Goal: Ask a question

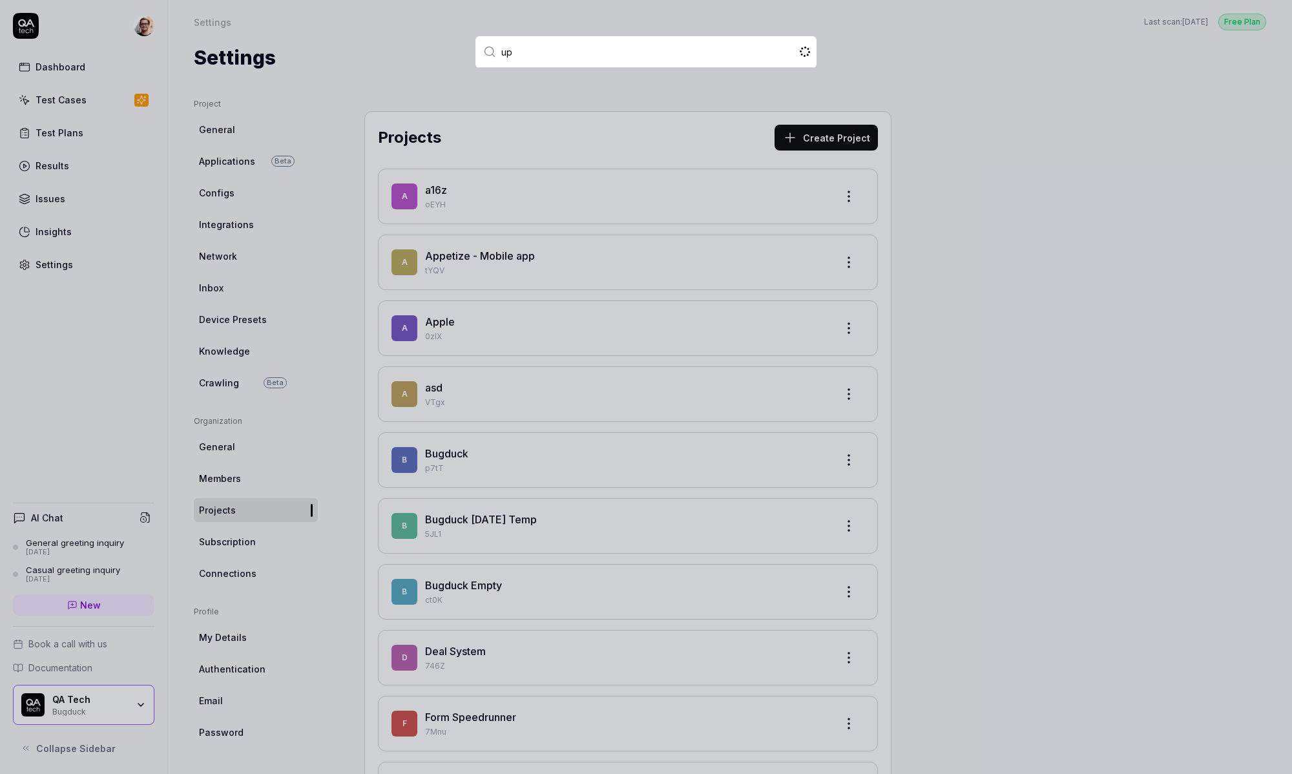
type input "ups"
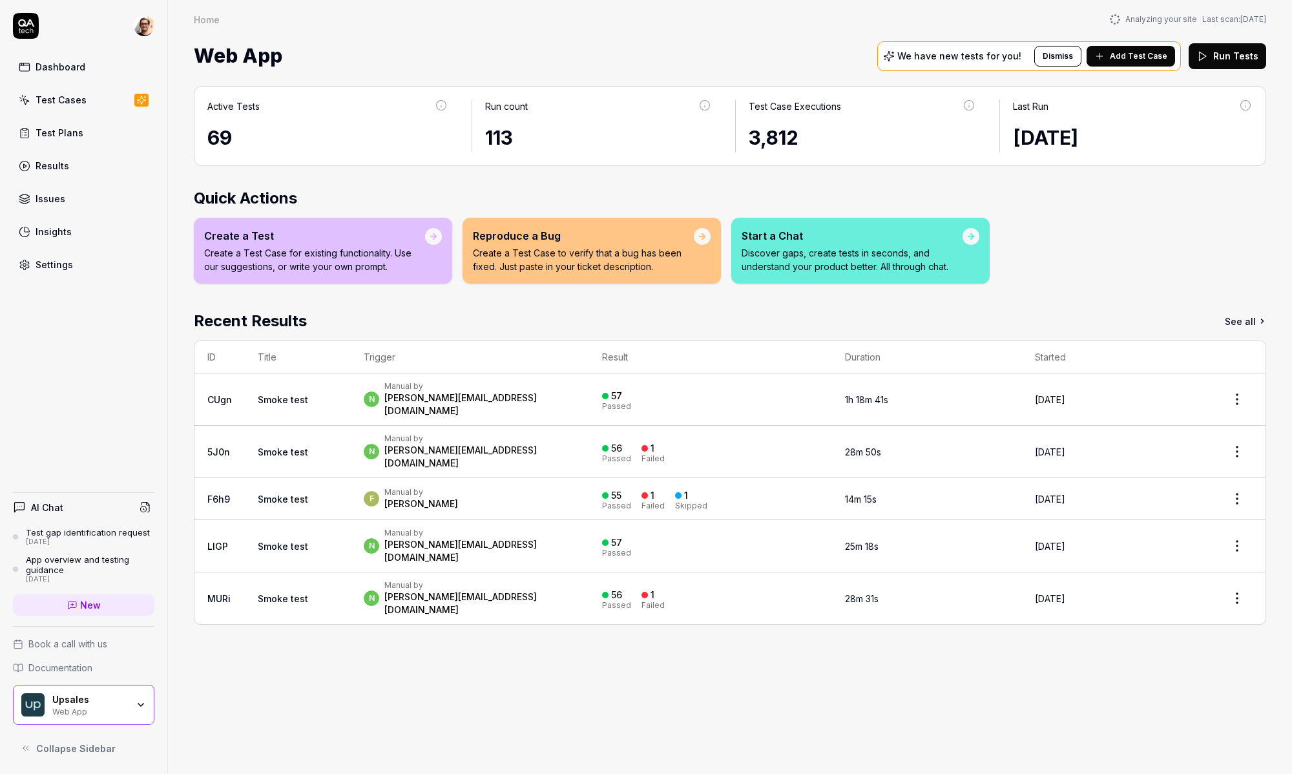
click at [539, 389] on div "n Manual by noam@upsales.com" at bounding box center [470, 399] width 213 height 36
click at [502, 381] on div "n Manual by noam@upsales.com" at bounding box center [470, 399] width 213 height 36
click at [488, 387] on div "n Manual by noam@upsales.com" at bounding box center [470, 399] width 213 height 36
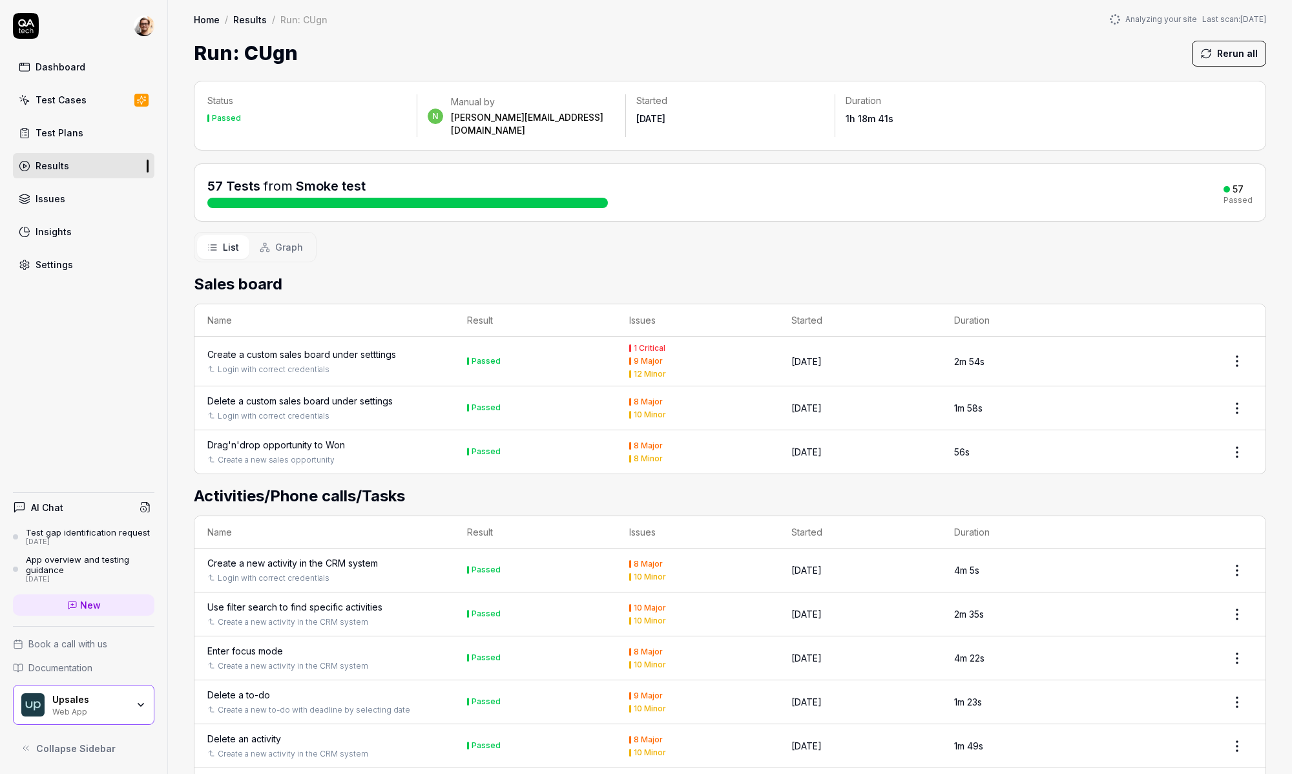
click at [351, 364] on div "Login with correct credentials" at bounding box center [324, 370] width 234 height 12
click at [350, 348] on div "Create a custom sales board under setttings" at bounding box center [301, 355] width 189 height 14
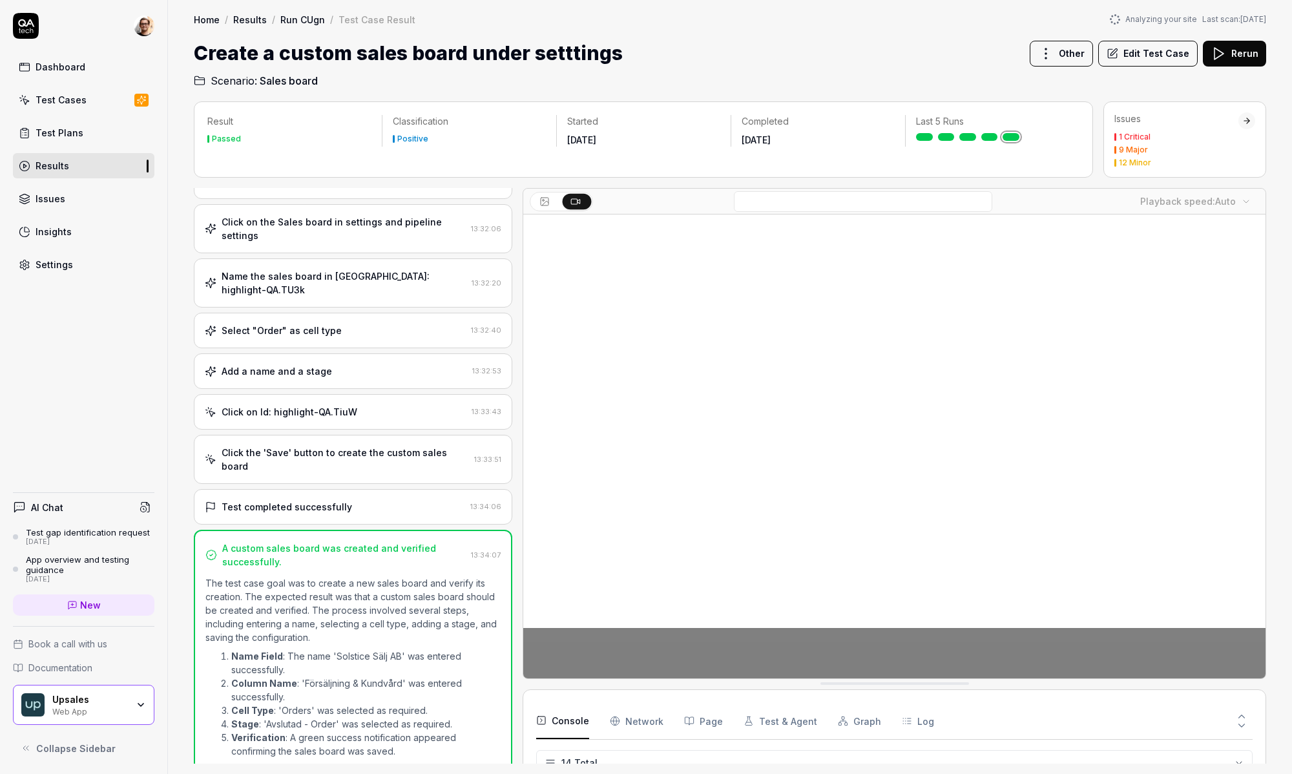
scroll to position [304, 0]
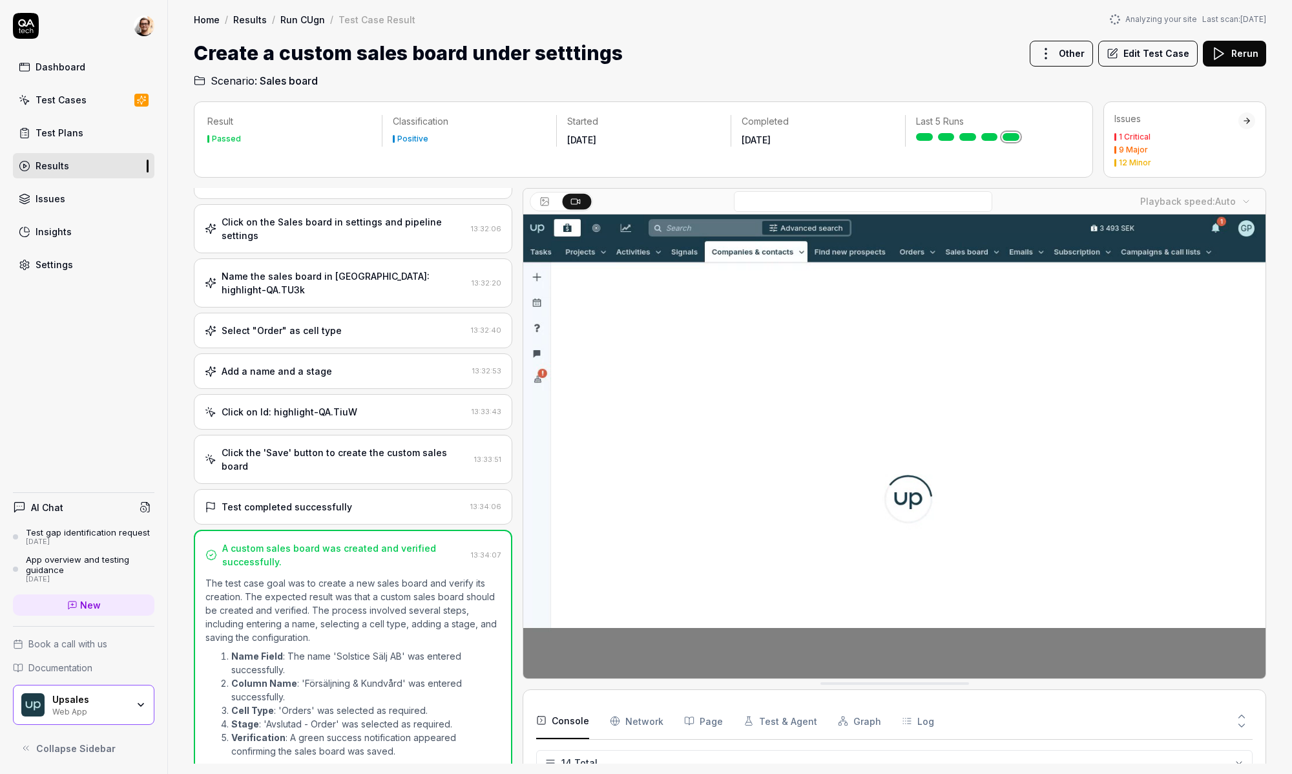
click at [389, 435] on div "Click the 'Save' button to create the custom sales board 13:33:51" at bounding box center [353, 459] width 318 height 49
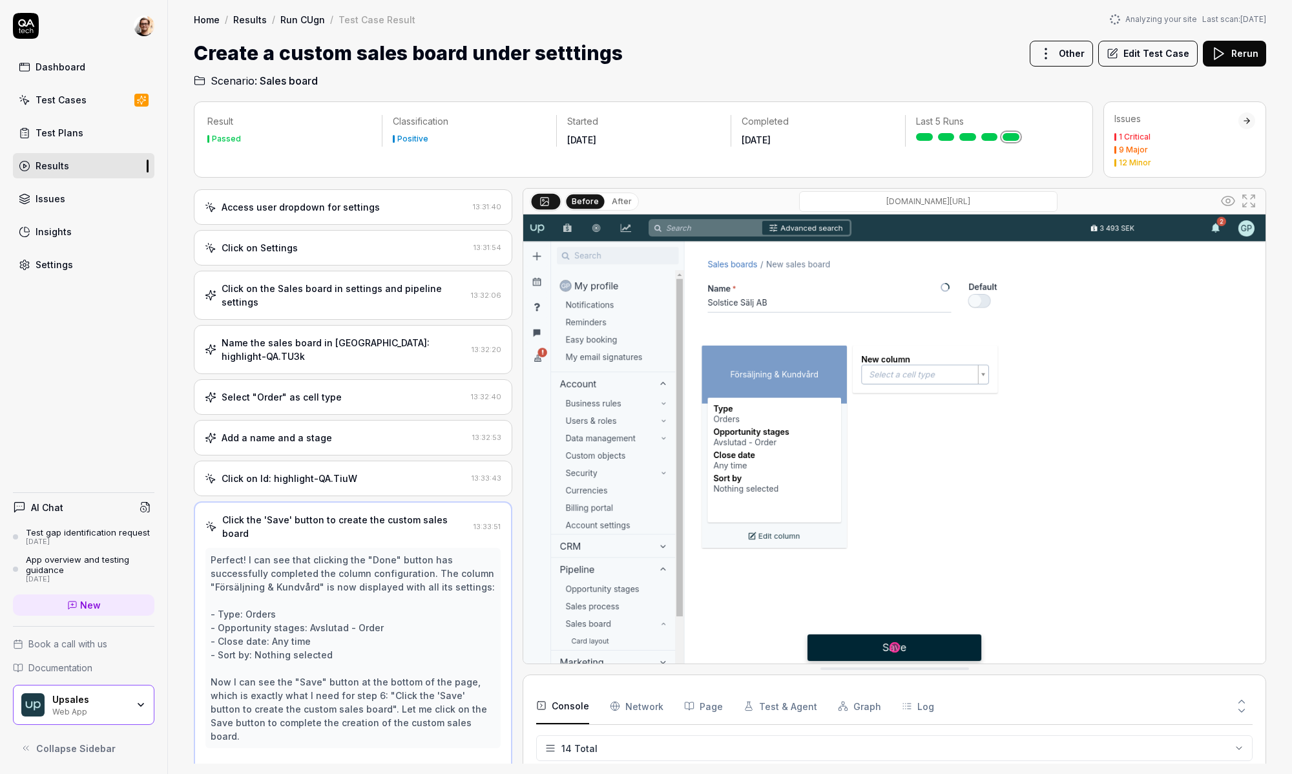
scroll to position [0, 0]
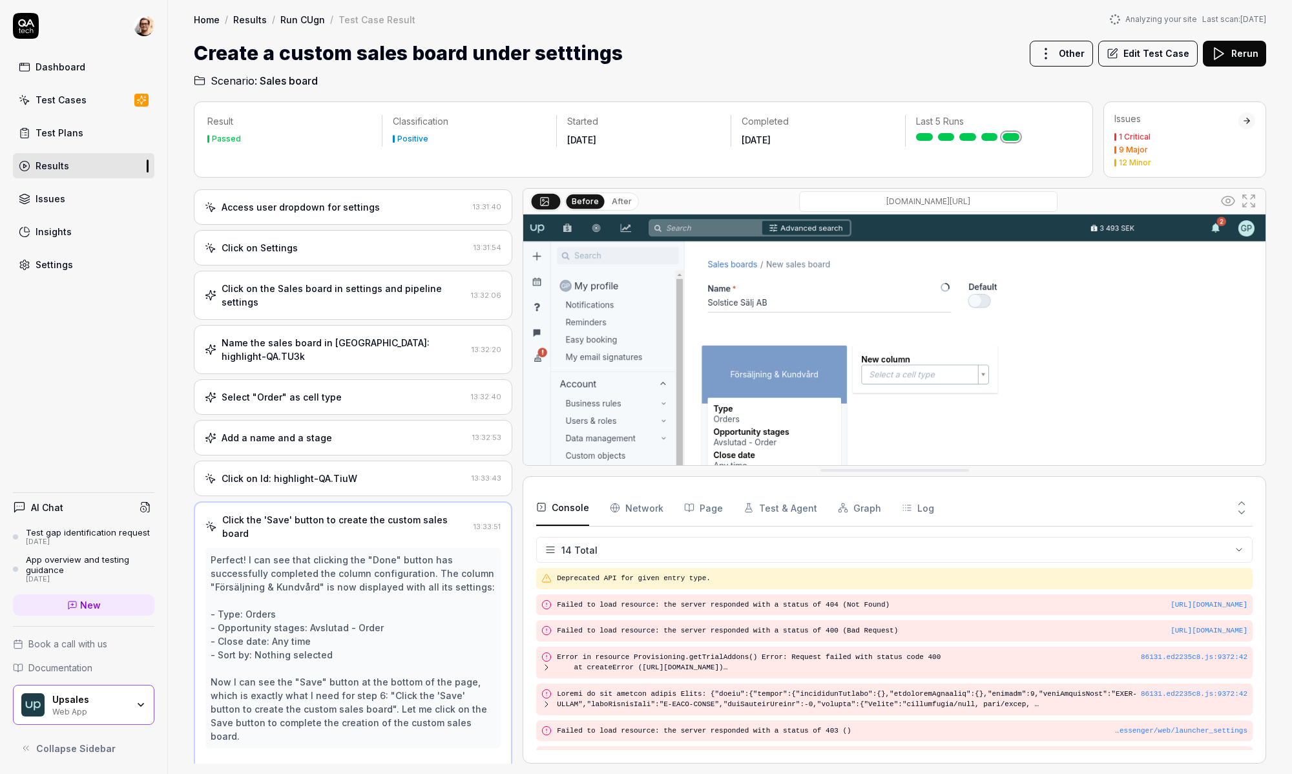
drag, startPoint x: 841, startPoint y: 685, endPoint x: 811, endPoint y: 391, distance: 294.8
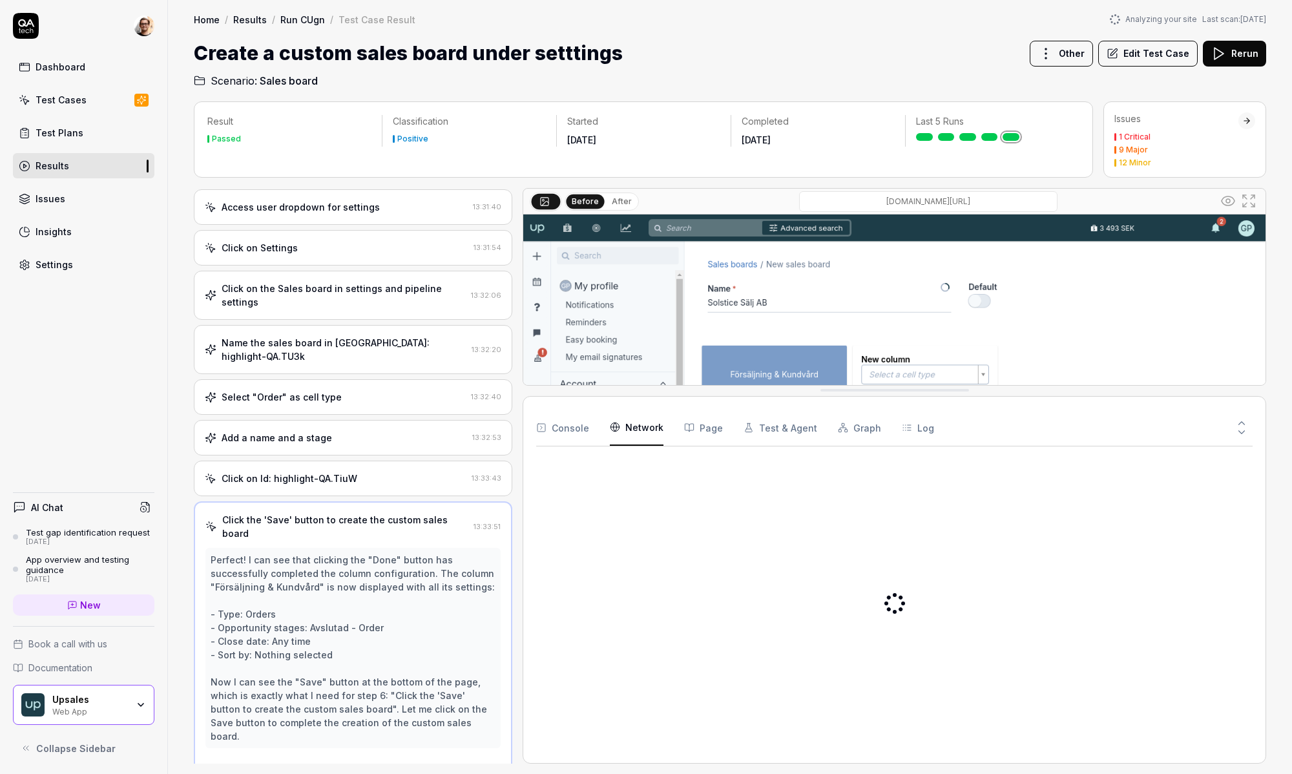
click at [643, 437] on Requests "Network" at bounding box center [637, 428] width 54 height 36
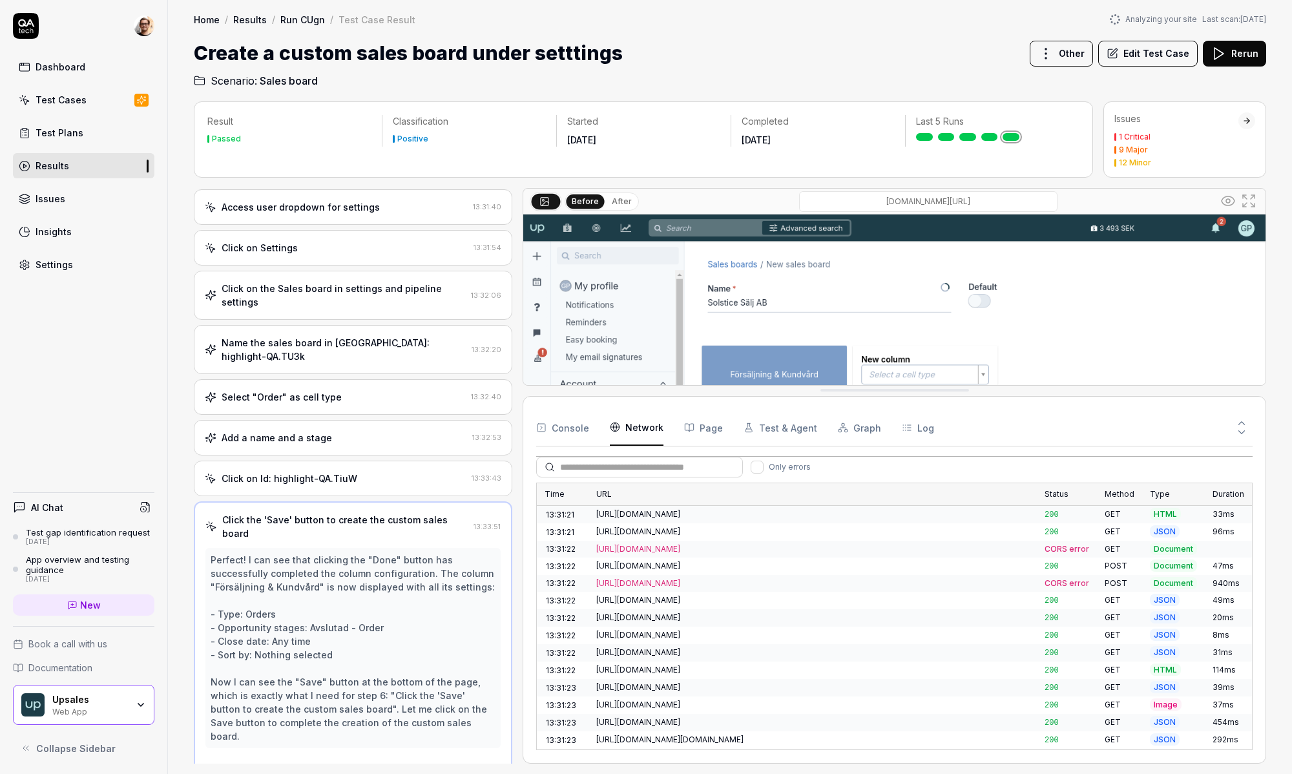
click at [641, 652] on div "https://sdk.split.io/api/memberships/CUSTOMER_ID" at bounding box center [812, 653] width 433 height 12
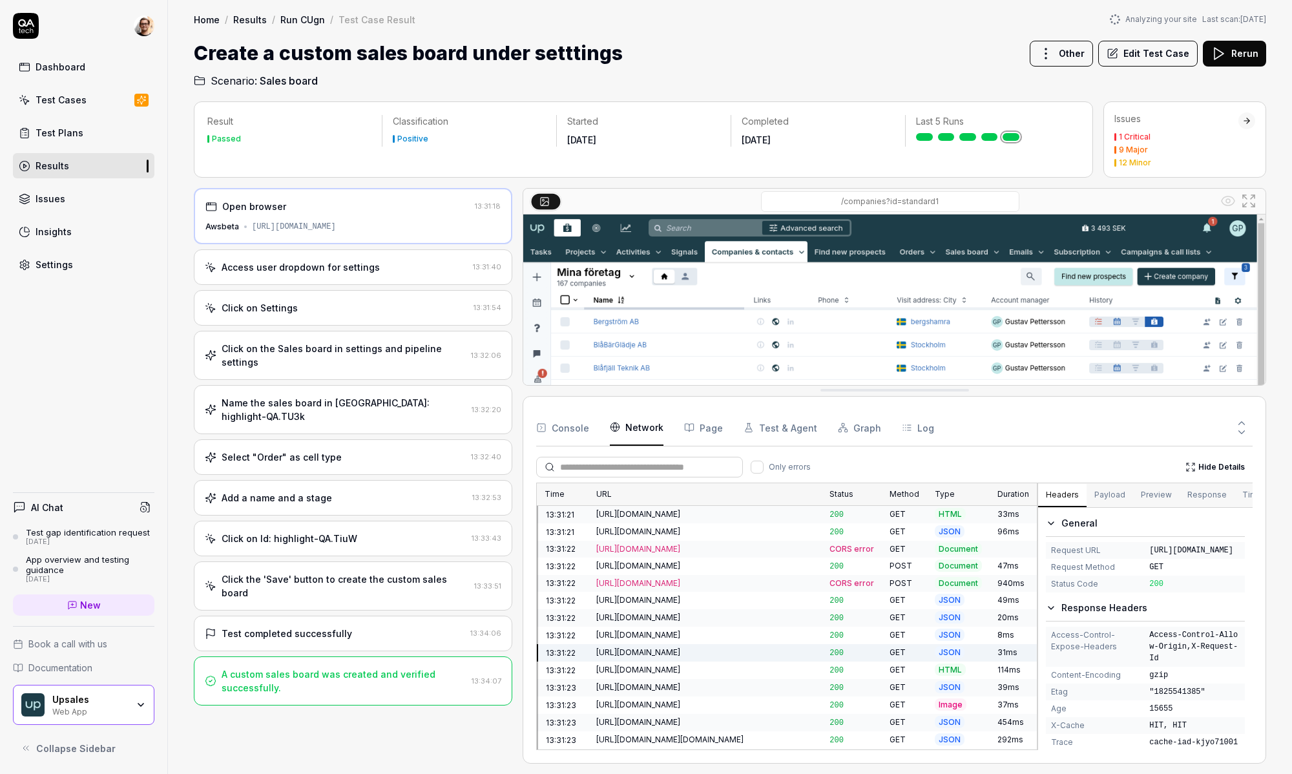
click at [110, 605] on link "New" at bounding box center [83, 604] width 141 height 21
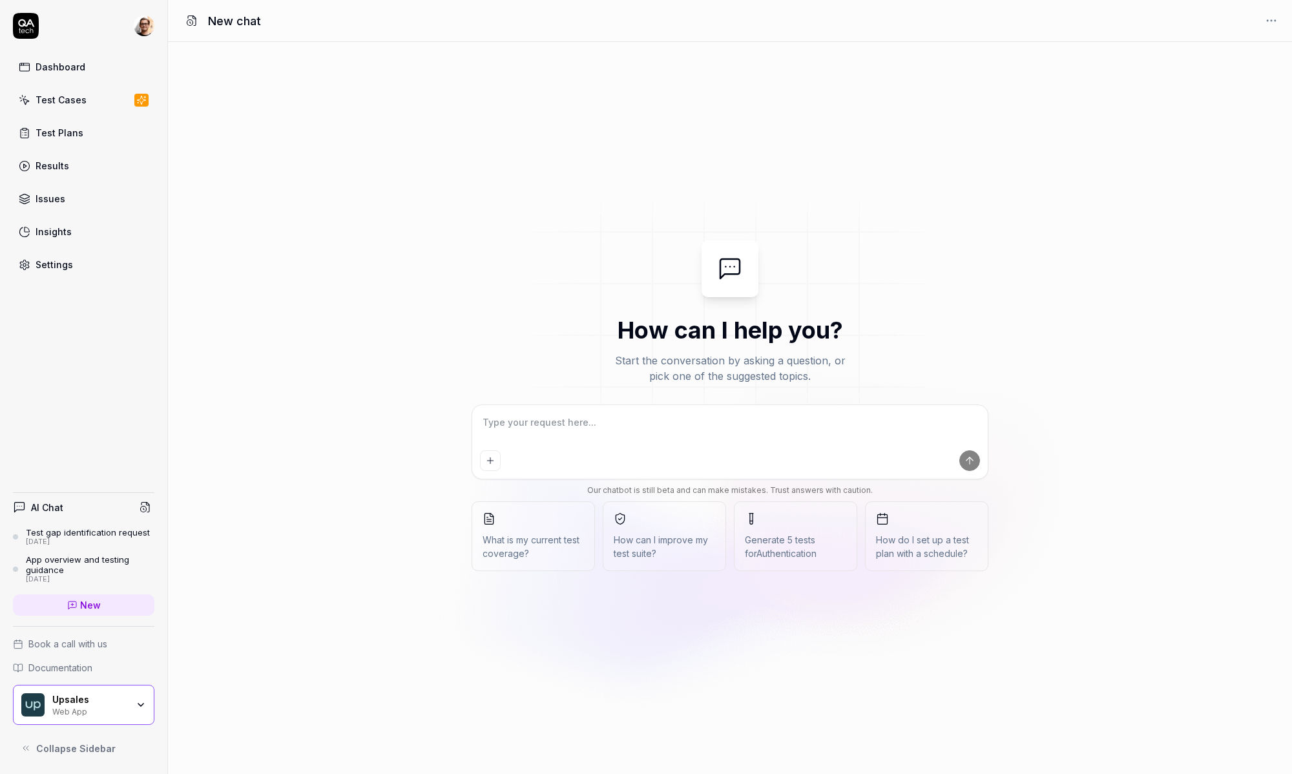
type textarea "*"
type textarea "w"
type textarea "*"
type textarea "wh"
type textarea "*"
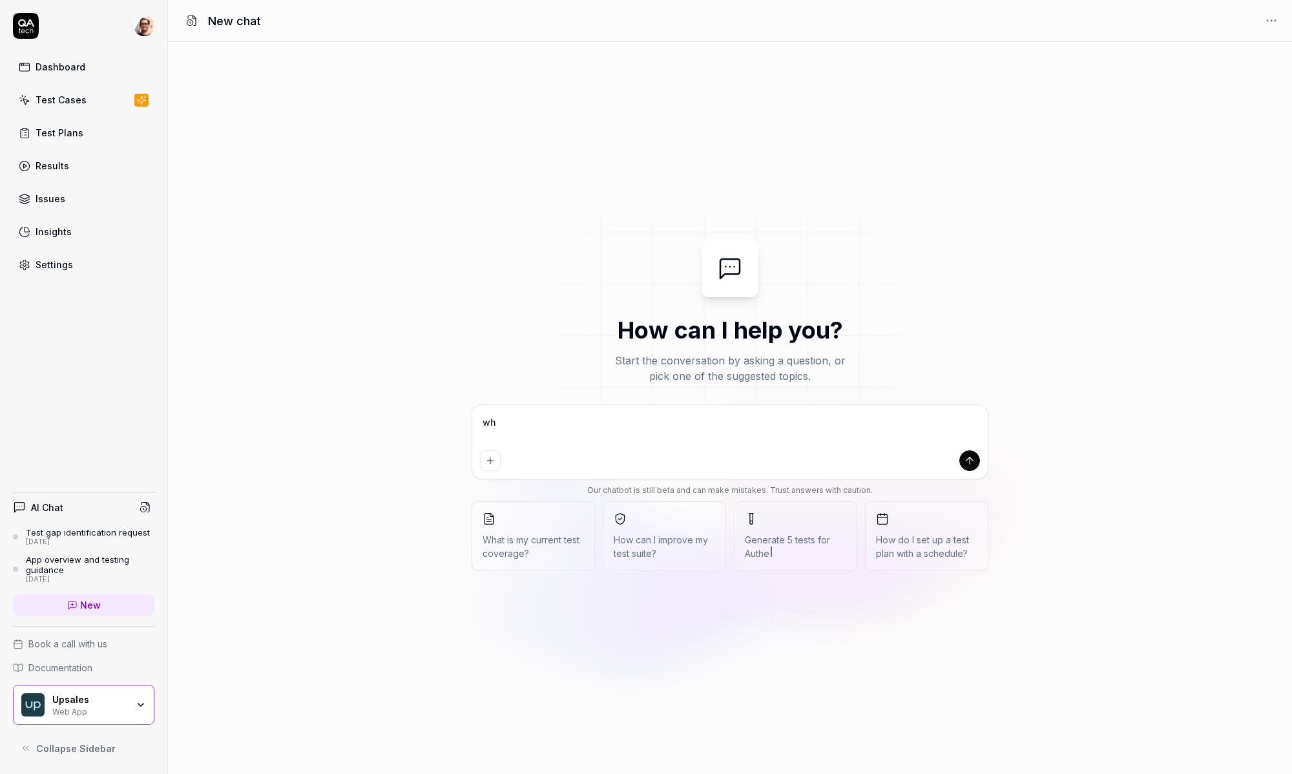
type textarea "wha"
type textarea "*"
type textarea "wh"
type textarea "*"
type textarea "whe"
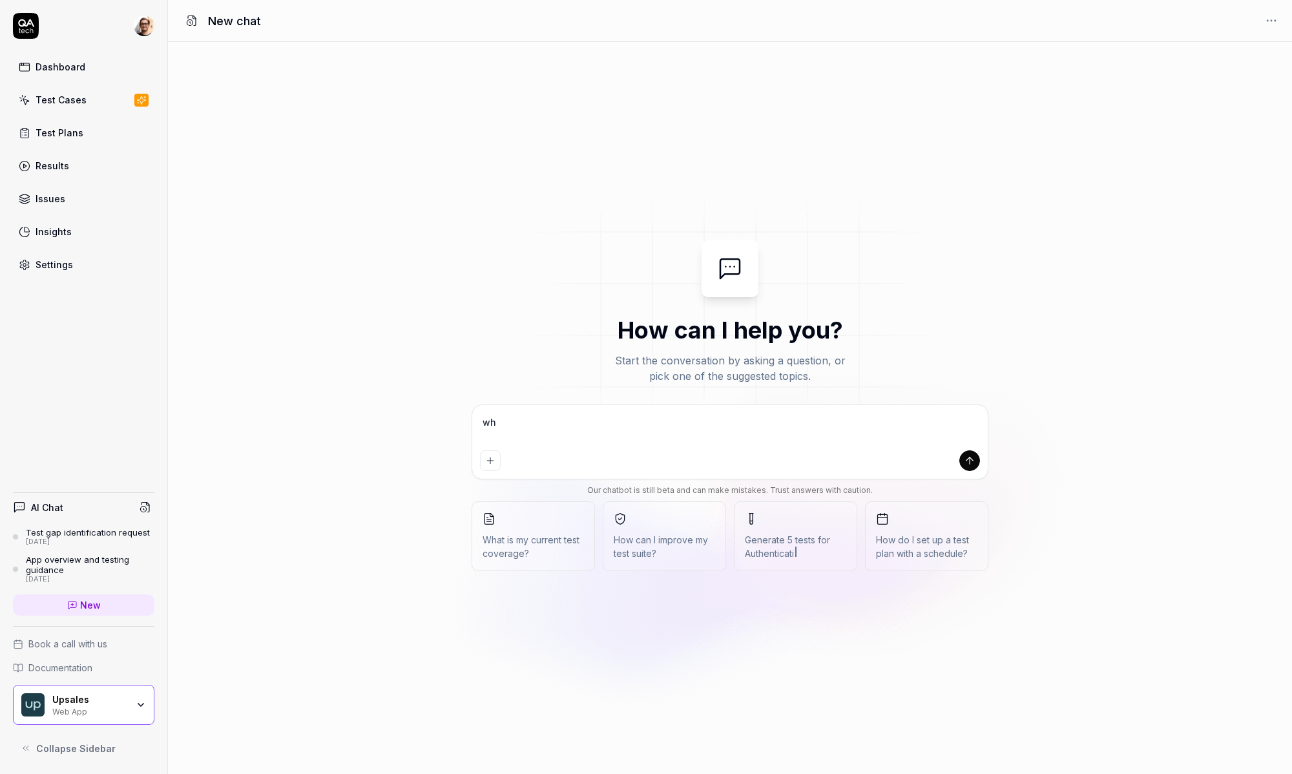
type textarea "*"
type textarea "wher"
type textarea "*"
type textarea "where"
type textarea "*"
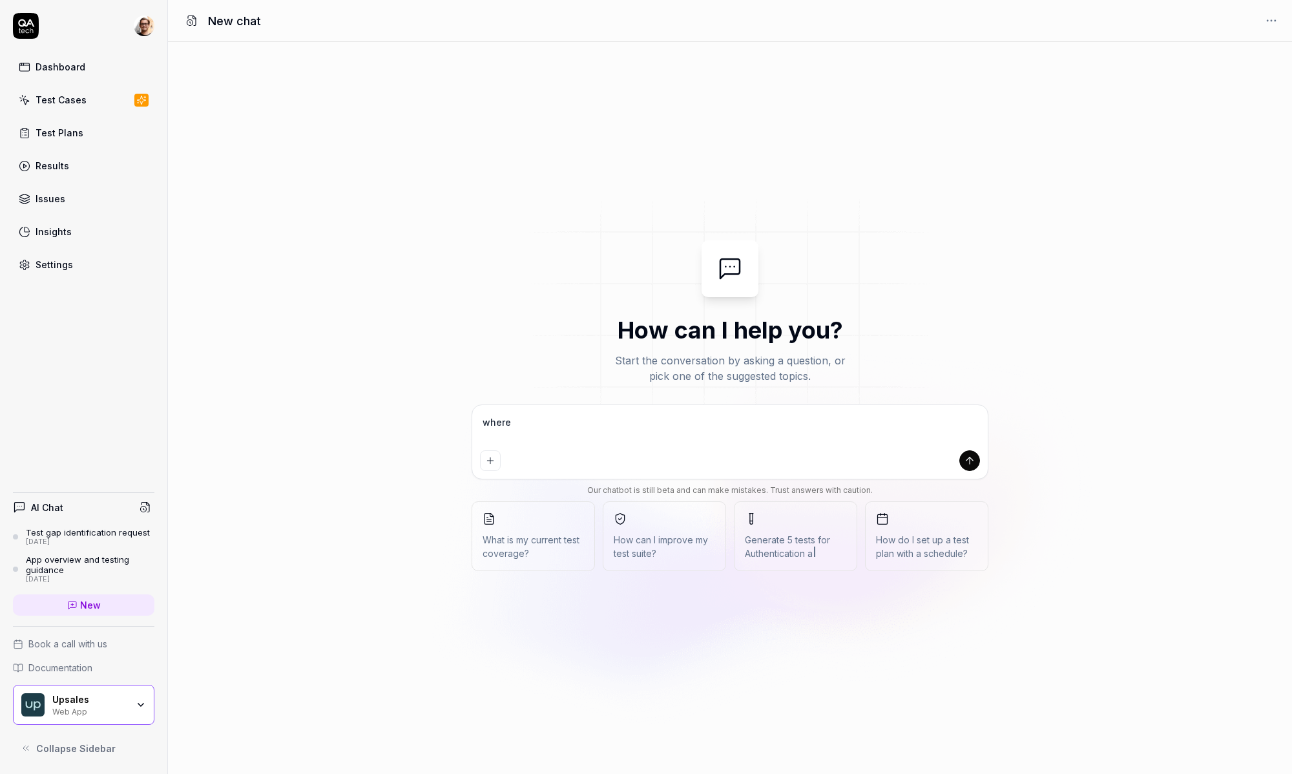
type textarea "where"
type textarea "*"
type textarea "where a"
type textarea "*"
type textarea "where am"
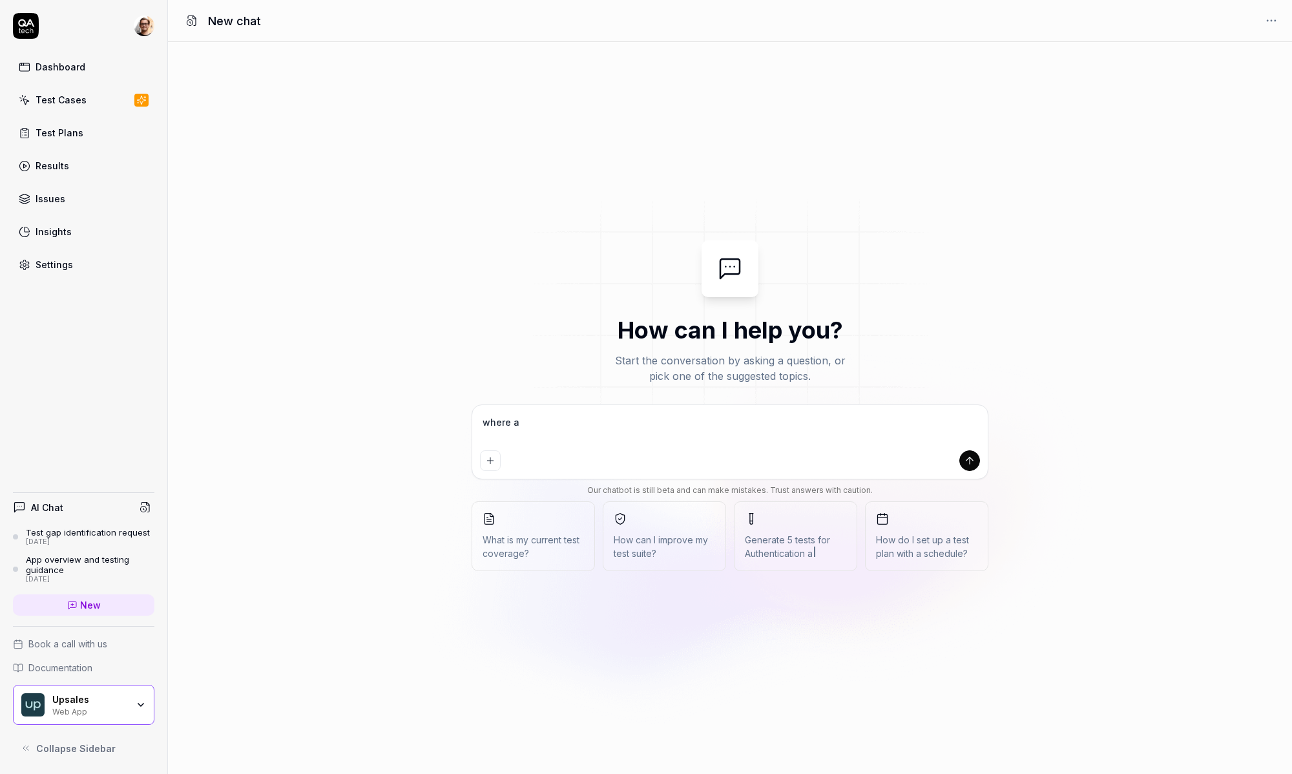
type textarea "*"
type textarea "where am"
type textarea "*"
type textarea "where am i"
type textarea "*"
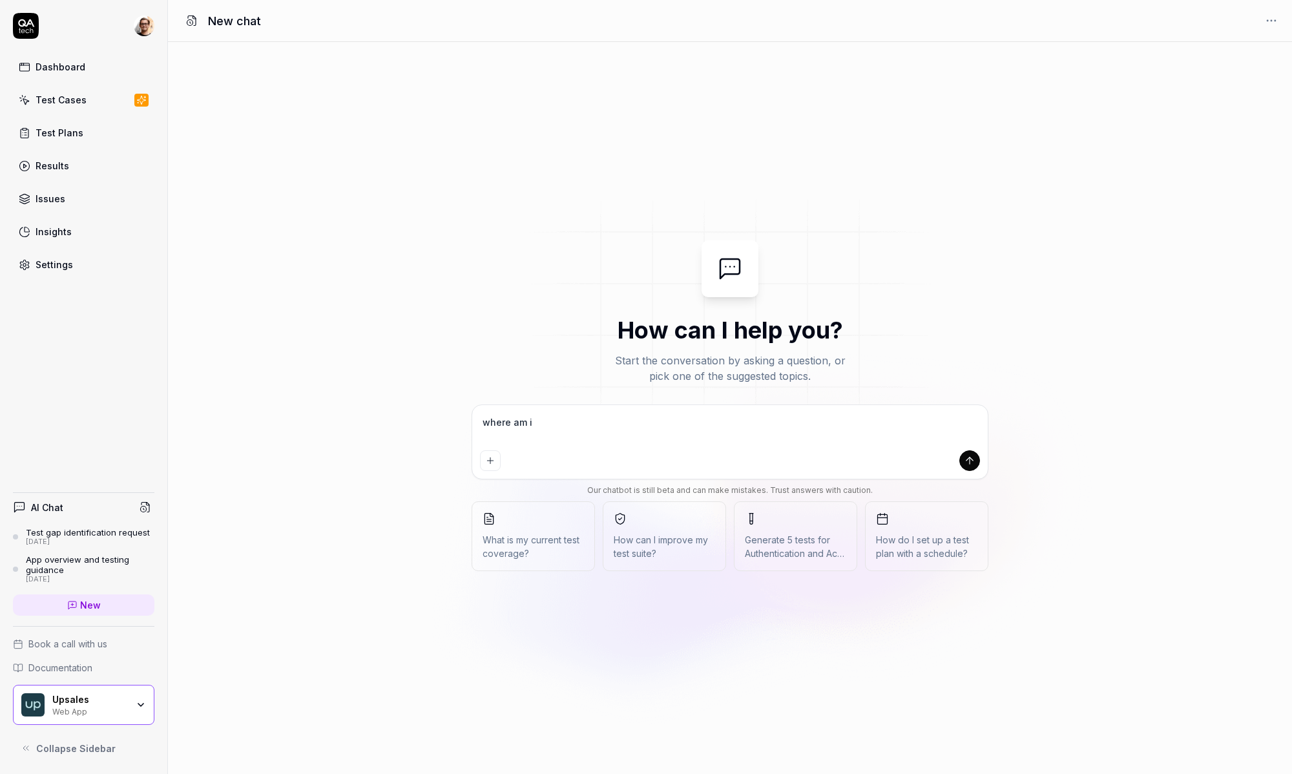
type textarea "where am i"
type textarea "*"
type textarea "where am i l"
type textarea "*"
type textarea "where am i la"
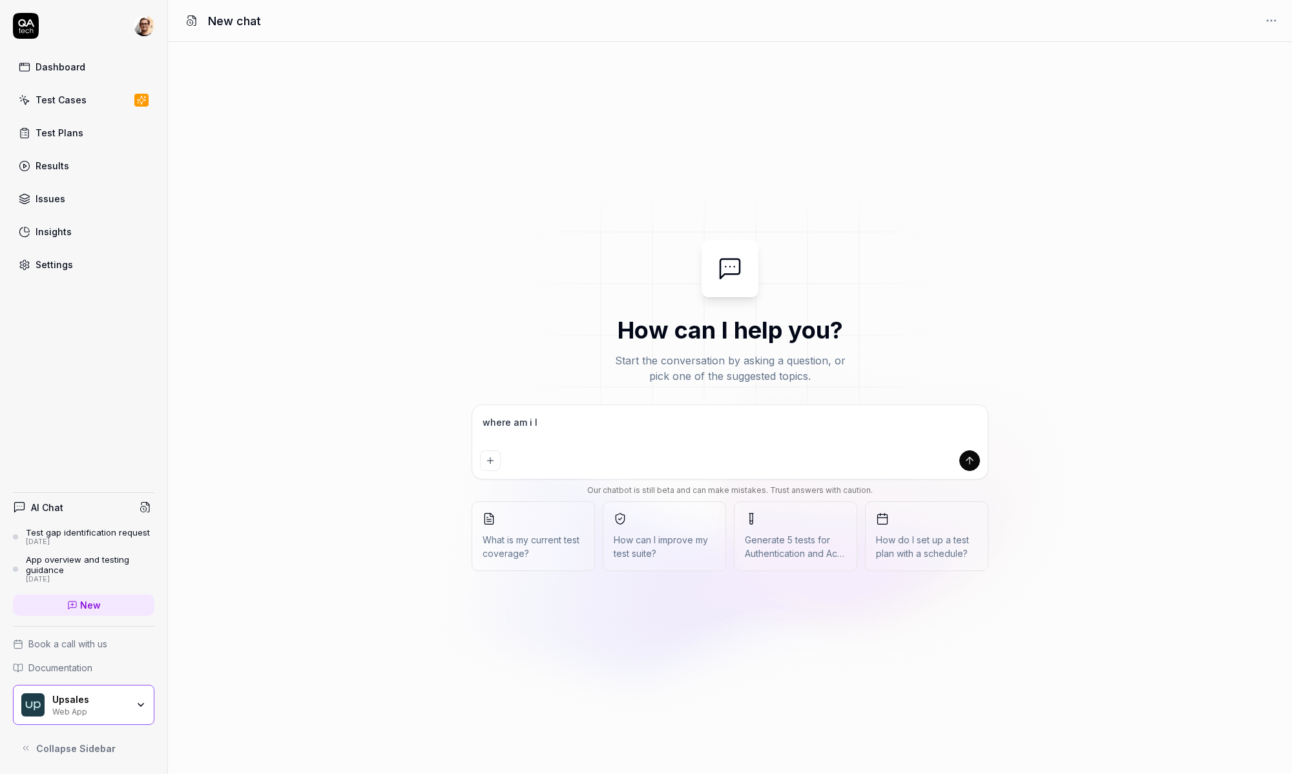
type textarea "*"
type textarea "where am i lac"
type textarea "*"
type textarea "where am i lack"
type textarea "*"
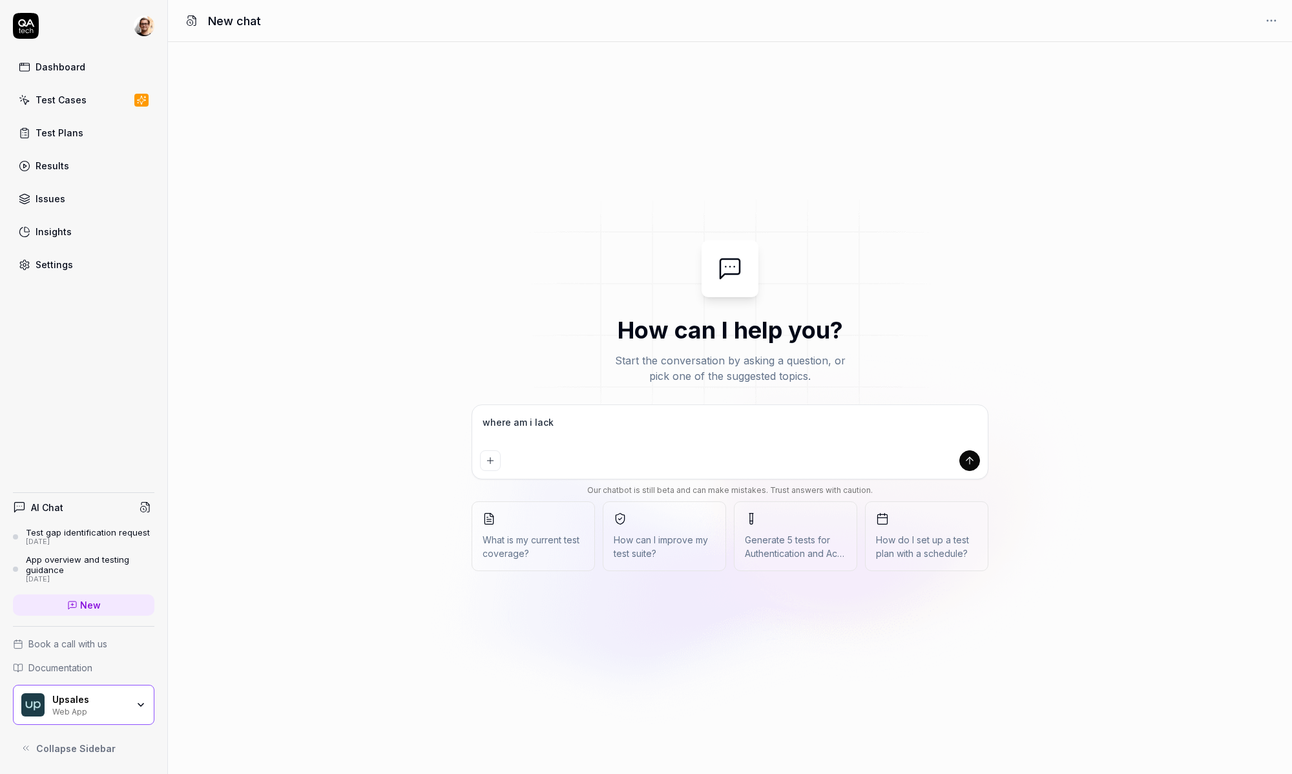
type textarea "where am i [PERSON_NAME]"
type textarea "*"
type textarea "where am i lackin"
type textarea "*"
type textarea "where am i lacking"
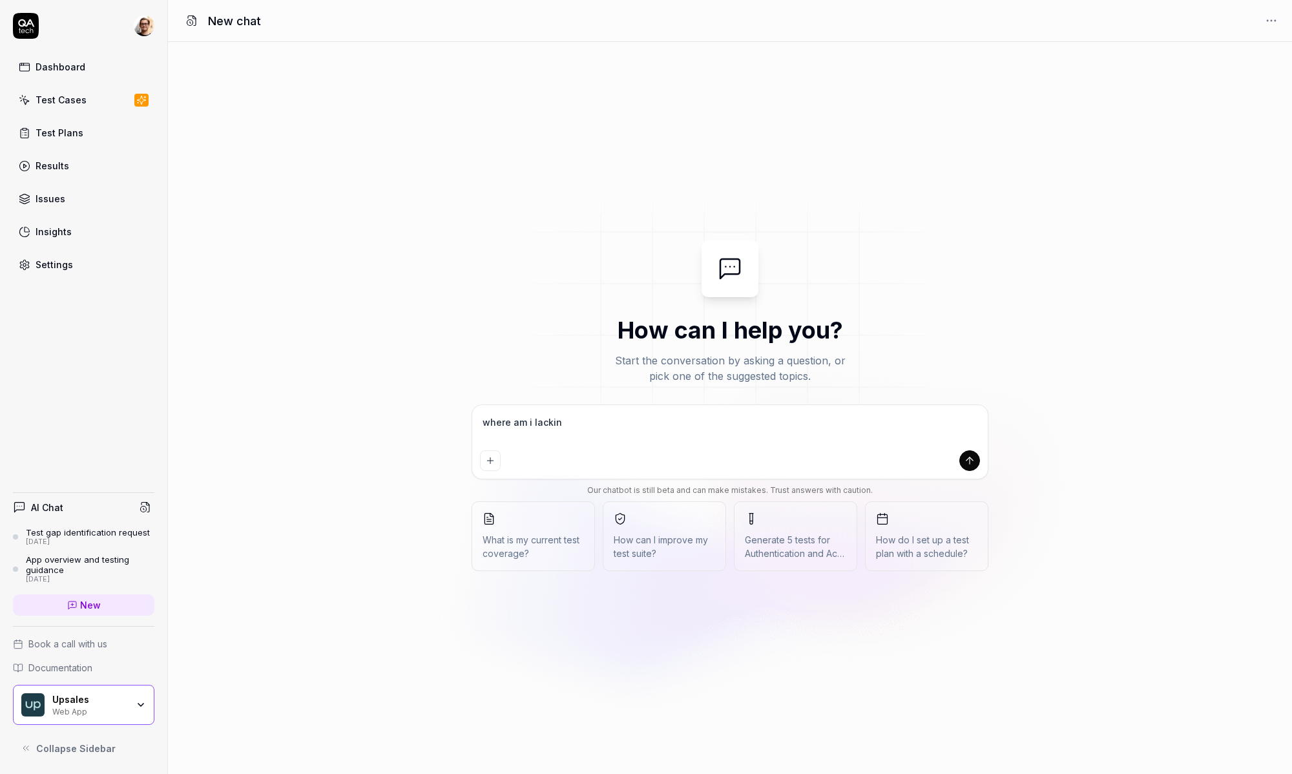
type textarea "*"
type textarea "where am i lacking"
type textarea "*"
type textarea "where am i lacking t"
type textarea "*"
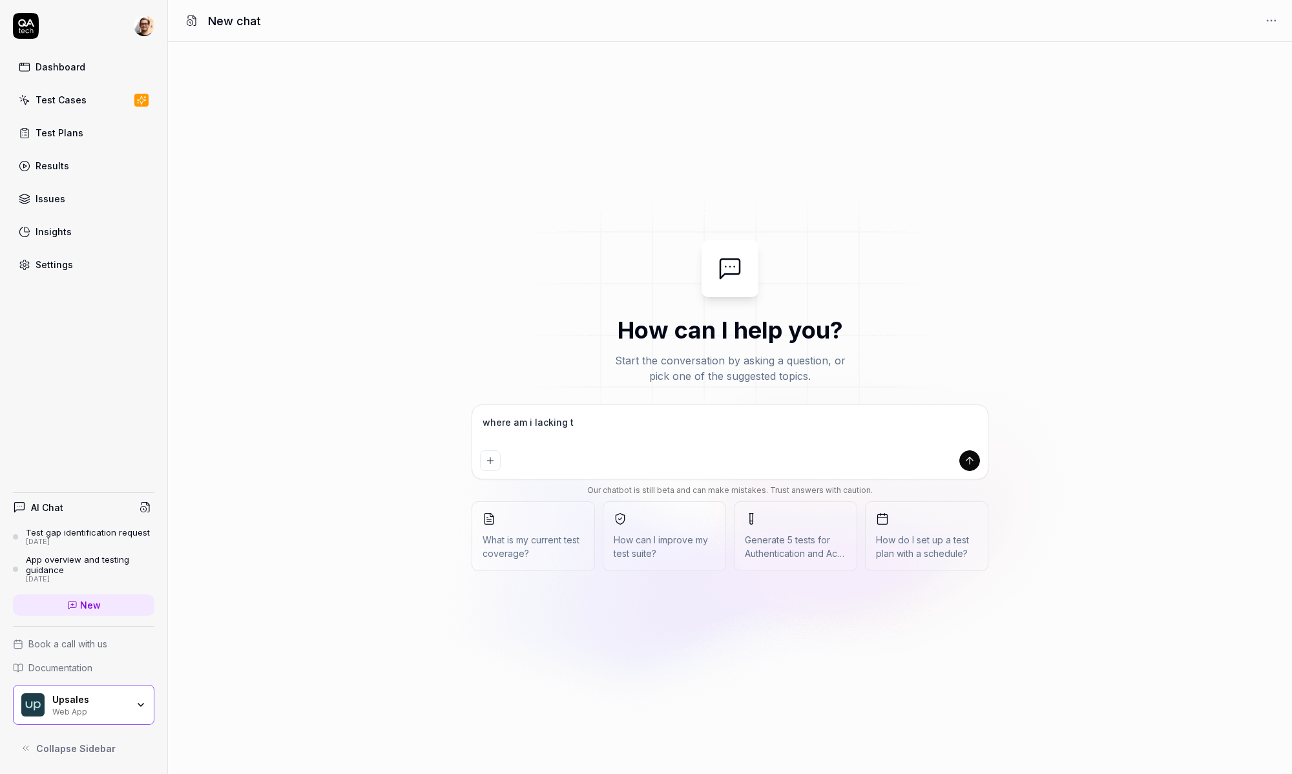
type textarea "where am i lacking te"
type textarea "*"
type textarea "where am i lacking tes"
type textarea "*"
type textarea "where am i lacking test"
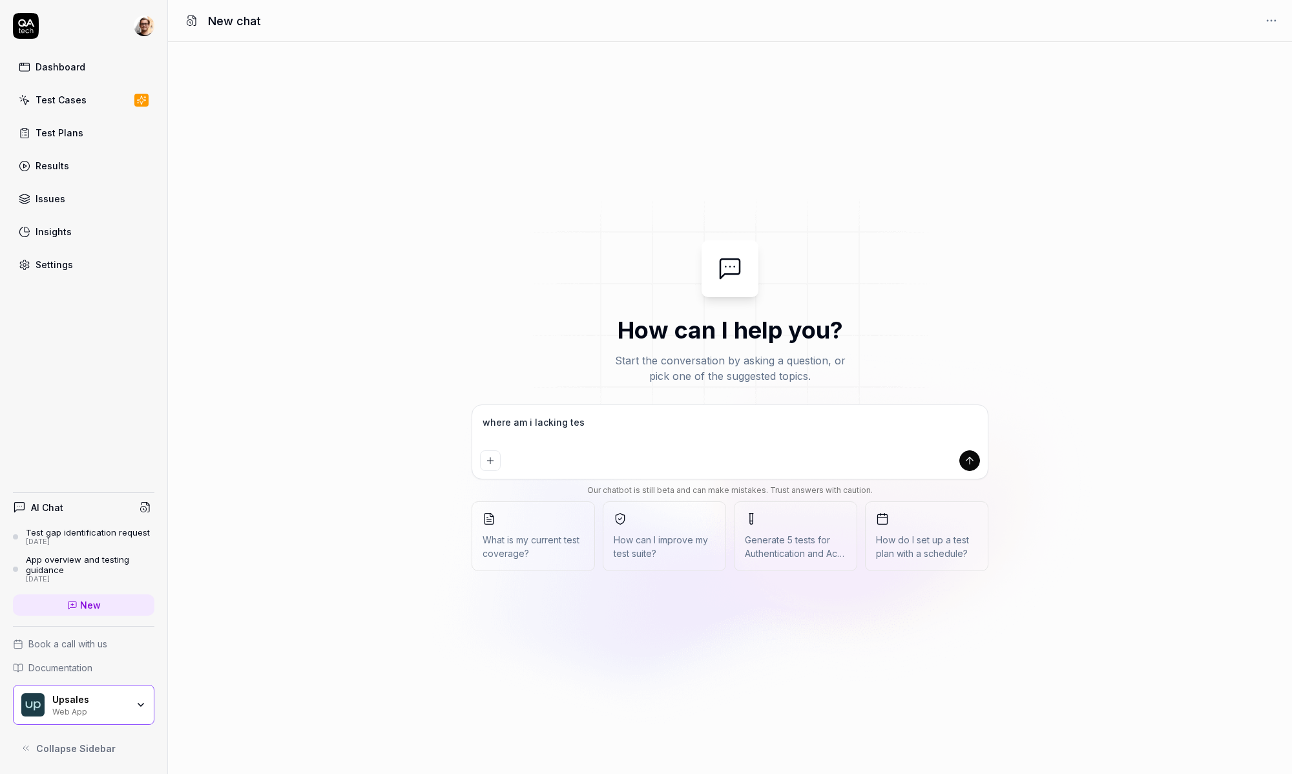
type textarea "*"
type textarea "where am i lacking test"
type textarea "*"
type textarea "where am i lacking test c"
type textarea "*"
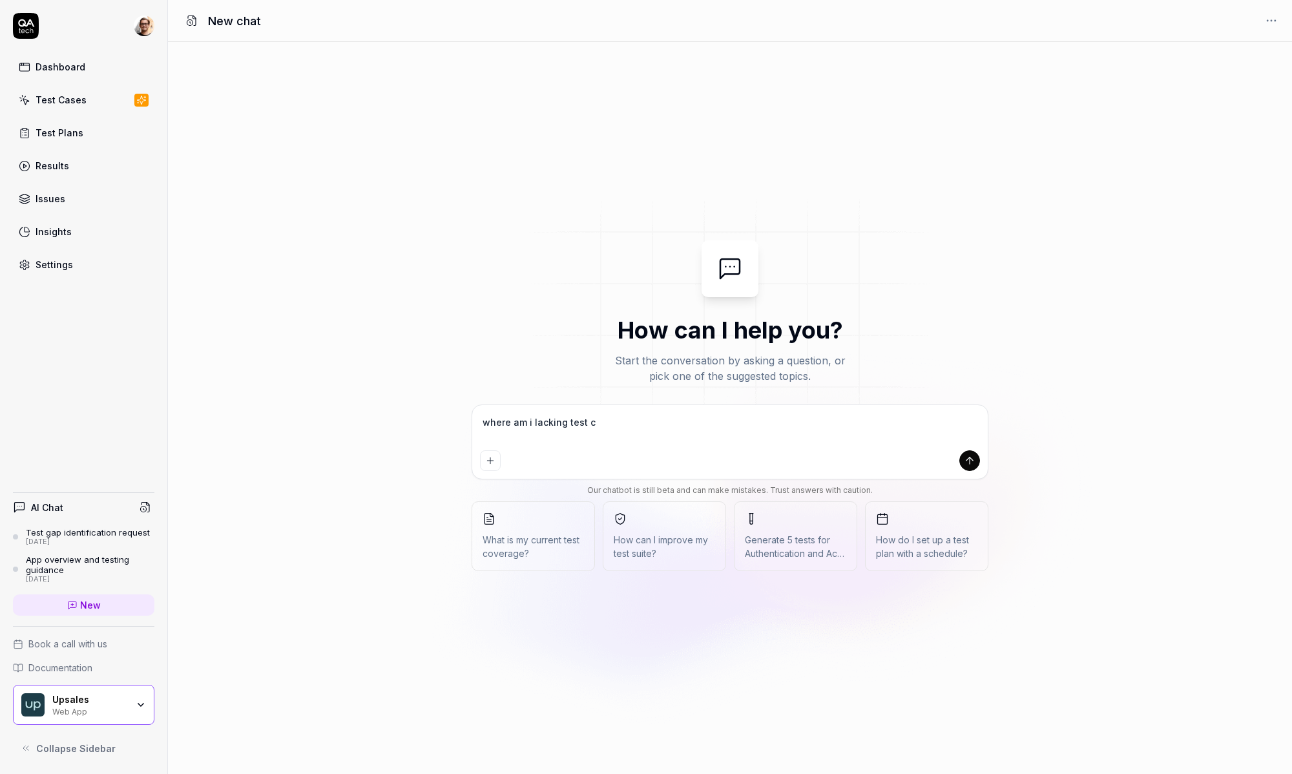
type textarea "where am i lacking test co"
type textarea "*"
type textarea "where am i lacking test cov"
type textarea "*"
type textarea "where am i lacking test cove"
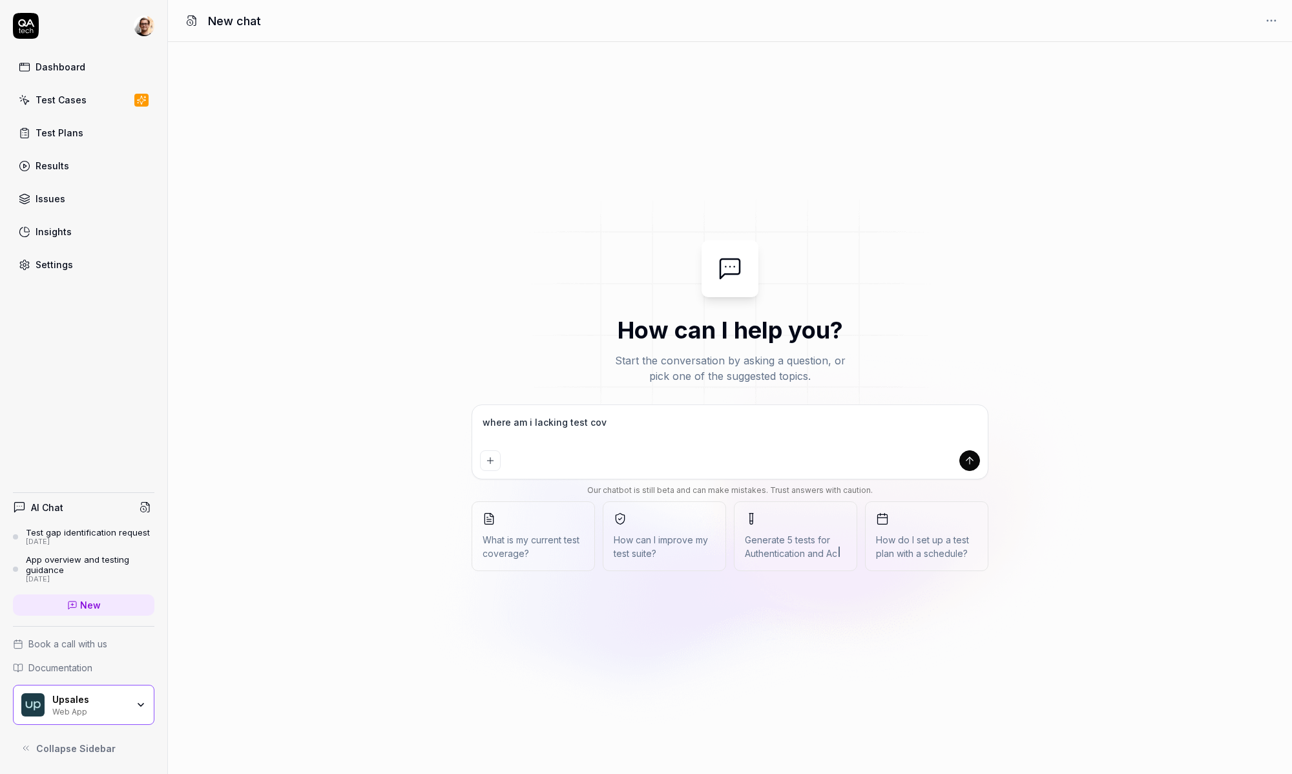
type textarea "*"
type textarea "where am i lacking test cover"
type textarea "*"
type textarea "where am i lacking test coverg"
type textarea "*"
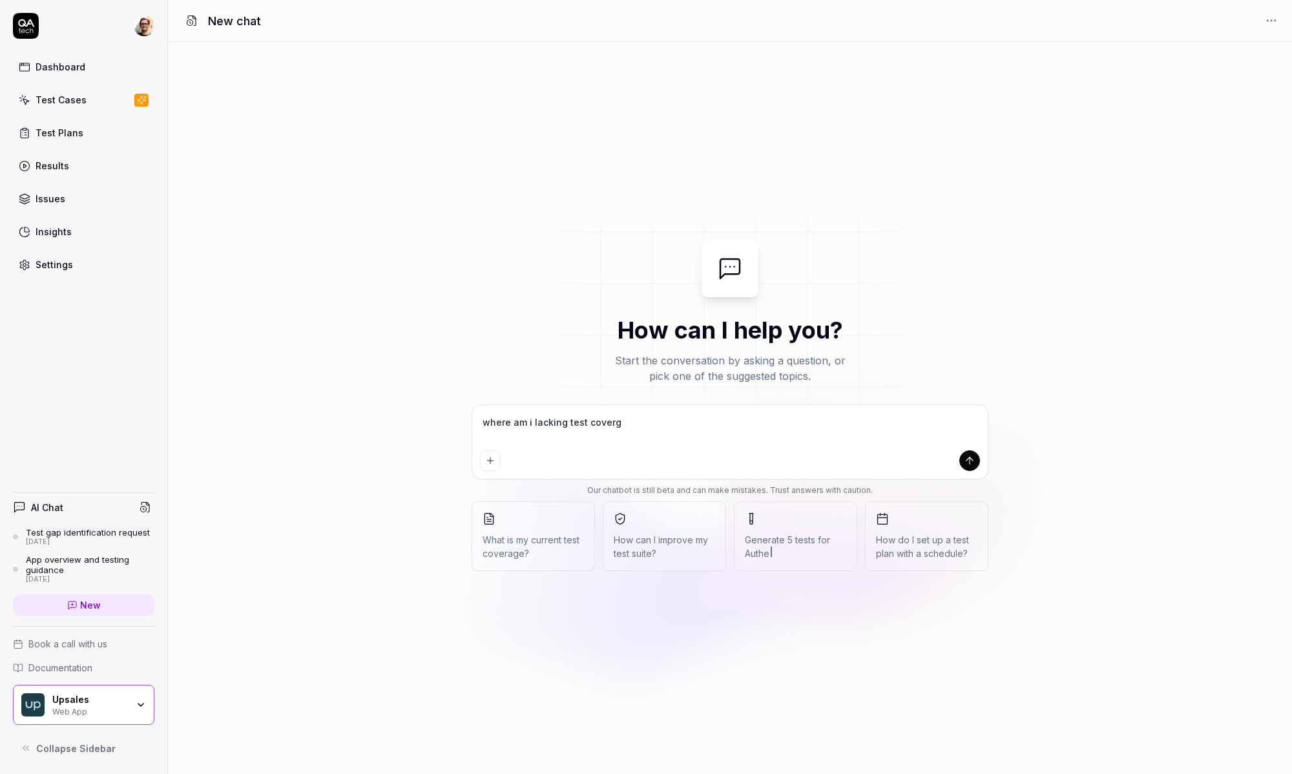
type textarea "where am i lacking test cover"
type textarea "*"
type textarea "where am i lacking test covera"
type textarea "*"
type textarea "where am i lacking test coverag"
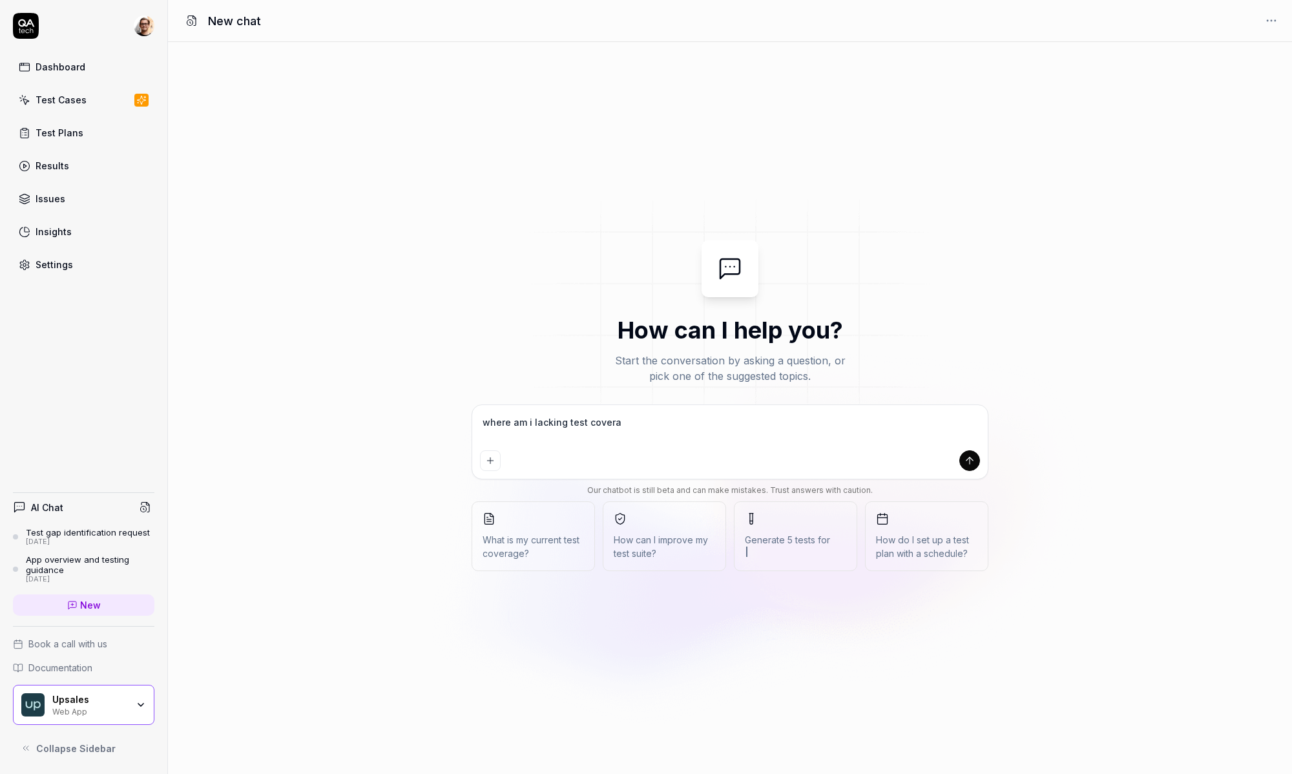
type textarea "*"
type textarea "where am i lacking test coverage"
type textarea "*"
type textarea "where am i lacking test coverage"
type textarea "*"
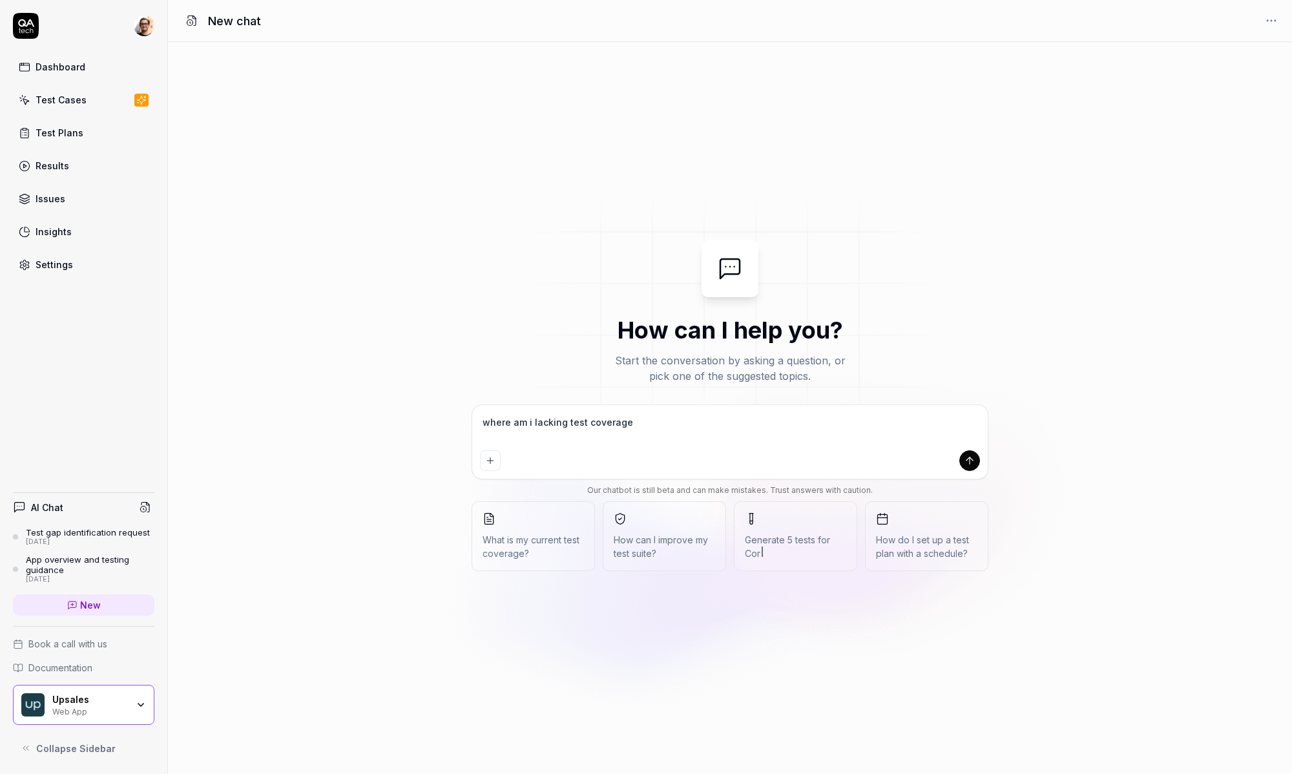
type textarea "where am i lacking test coverage t"
type textarea "*"
type textarea "where am i lacking test coverage ti"
type textarea "*"
type textarea "where am i lacking test coverage t"
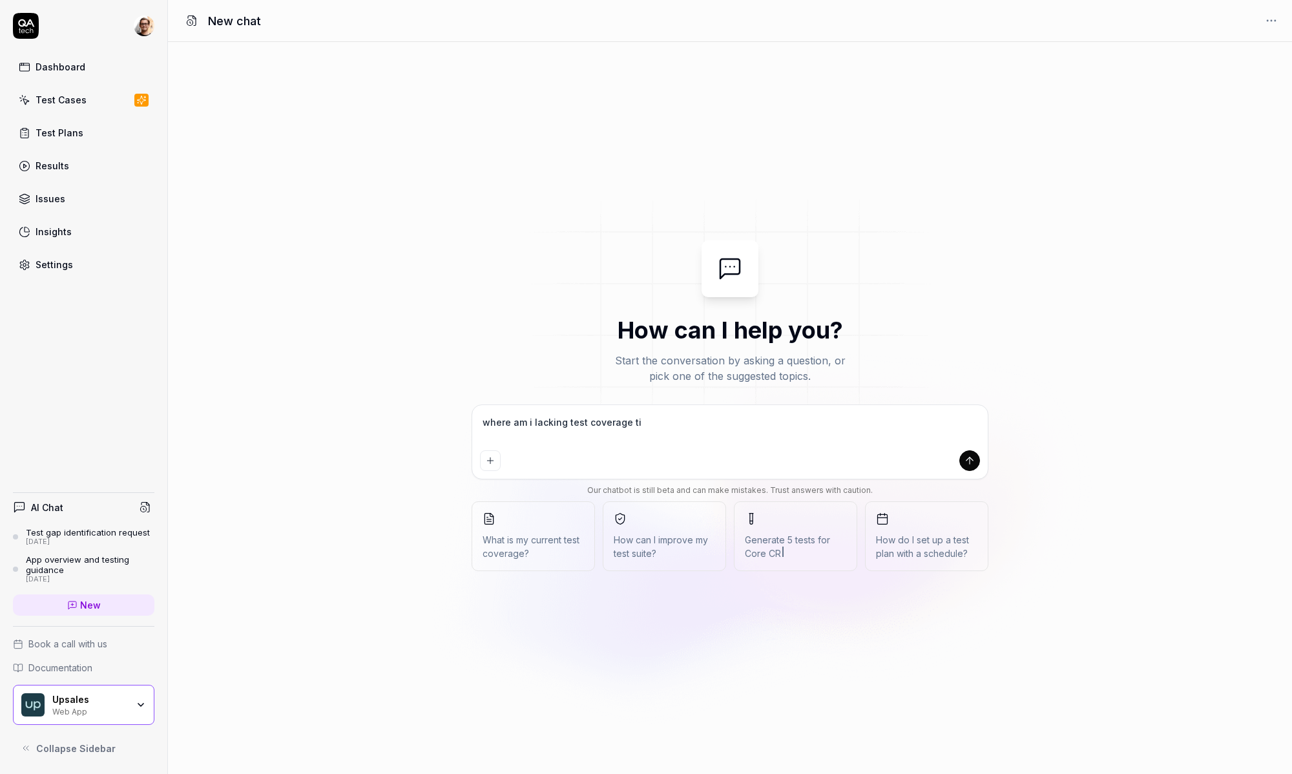
type textarea "*"
type textarea "where am i lacking test coverage"
type textarea "*"
type textarea "where am i lacking test coverage r"
type textarea "*"
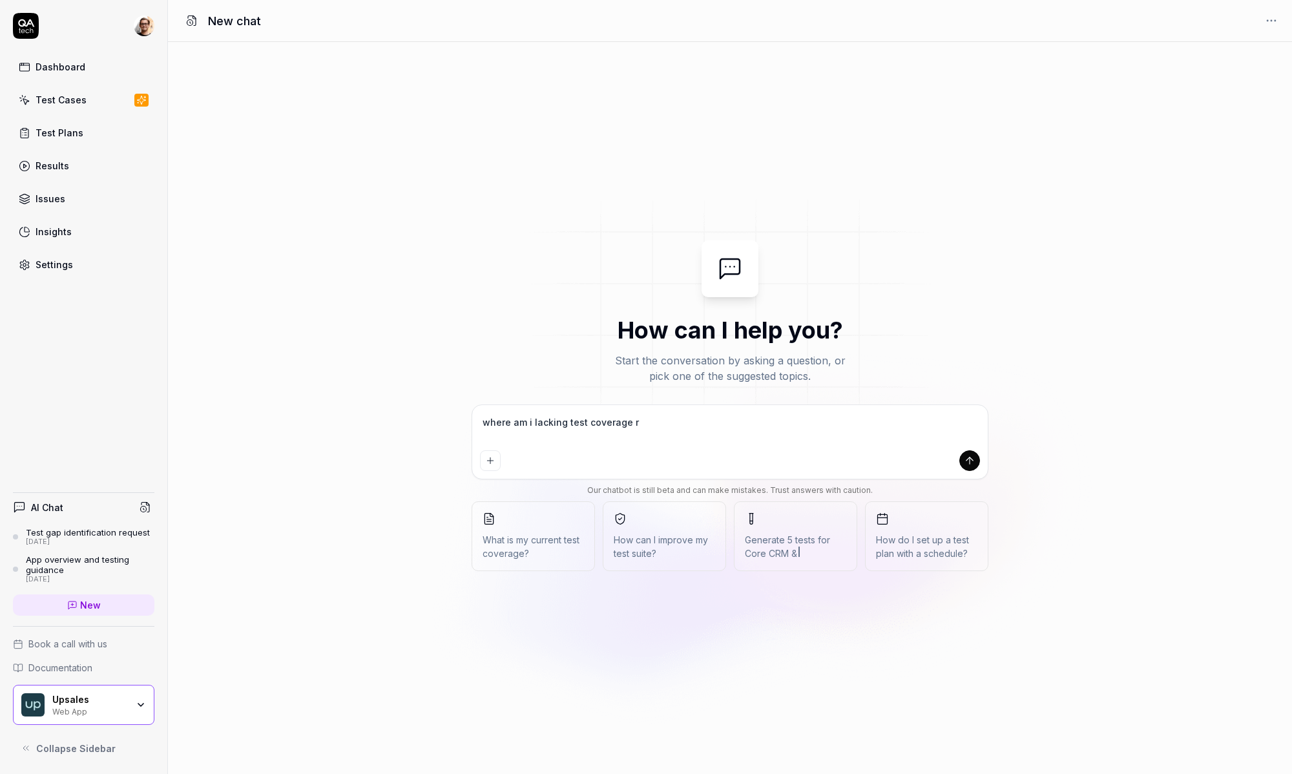
type textarea "where am i lacking test coverage ri"
type textarea "*"
type textarea "where am i lacking test coverage rig"
type textarea "*"
type textarea "where am i lacking test coverage righ"
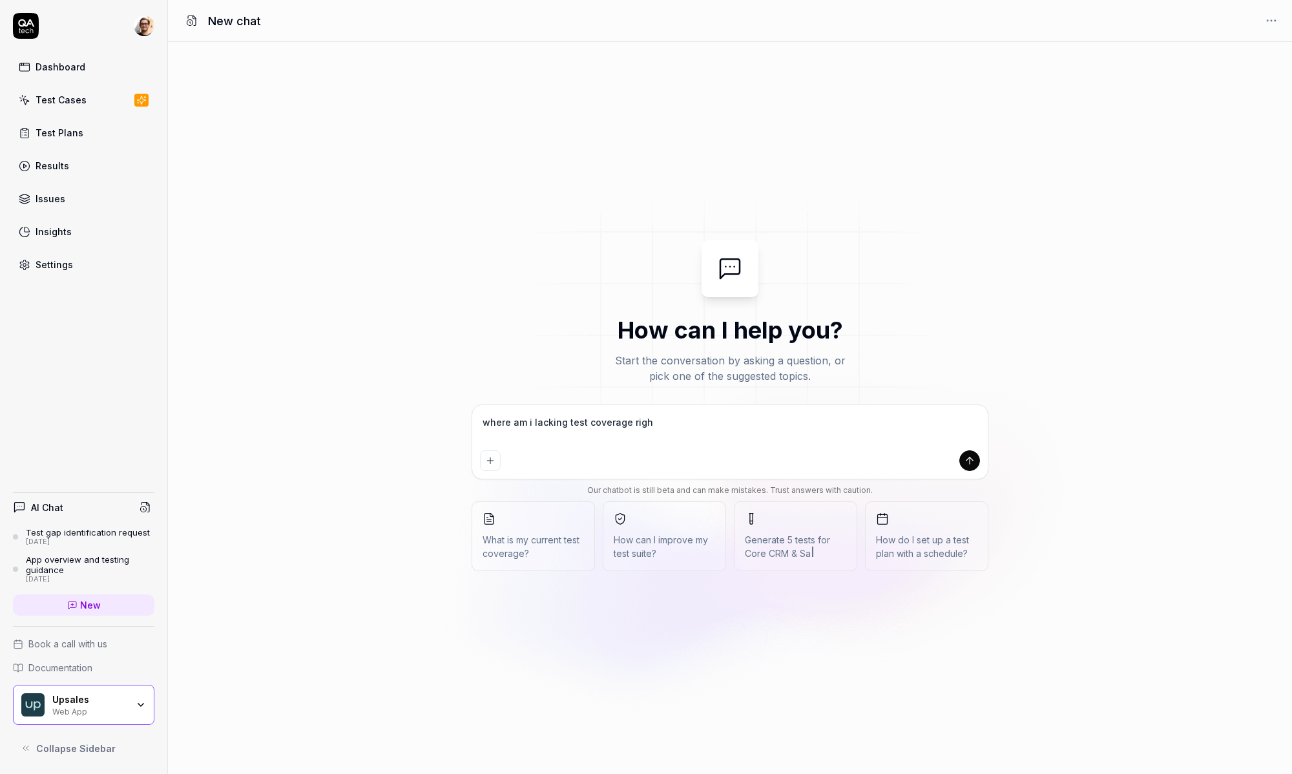
type textarea "*"
type textarea "where am i lacking test coverage right"
type textarea "*"
type textarea "where am i lacking test coverage right"
type textarea "*"
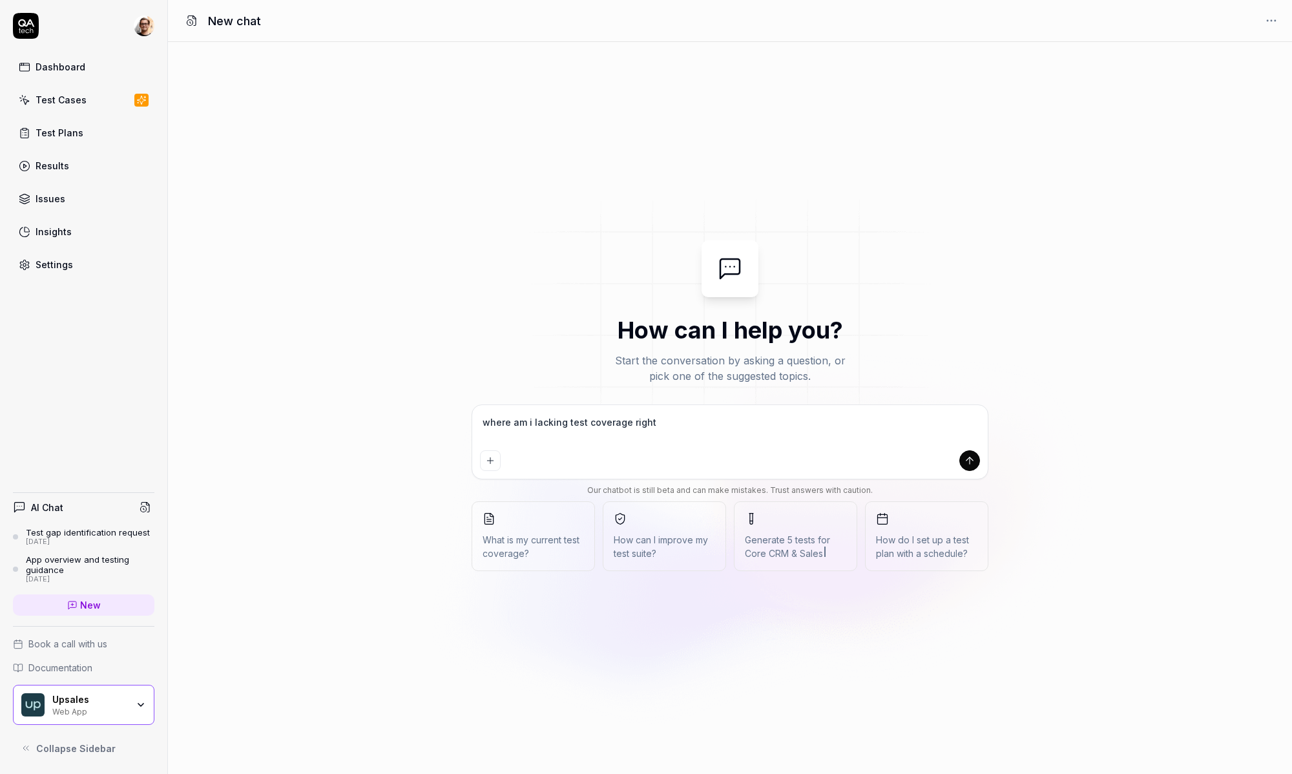
type textarea "where am i lacking test coverage right n"
type textarea "*"
type textarea "where am i lacking test coverage right no"
type textarea "*"
type textarea "where am i lacking test coverage right now"
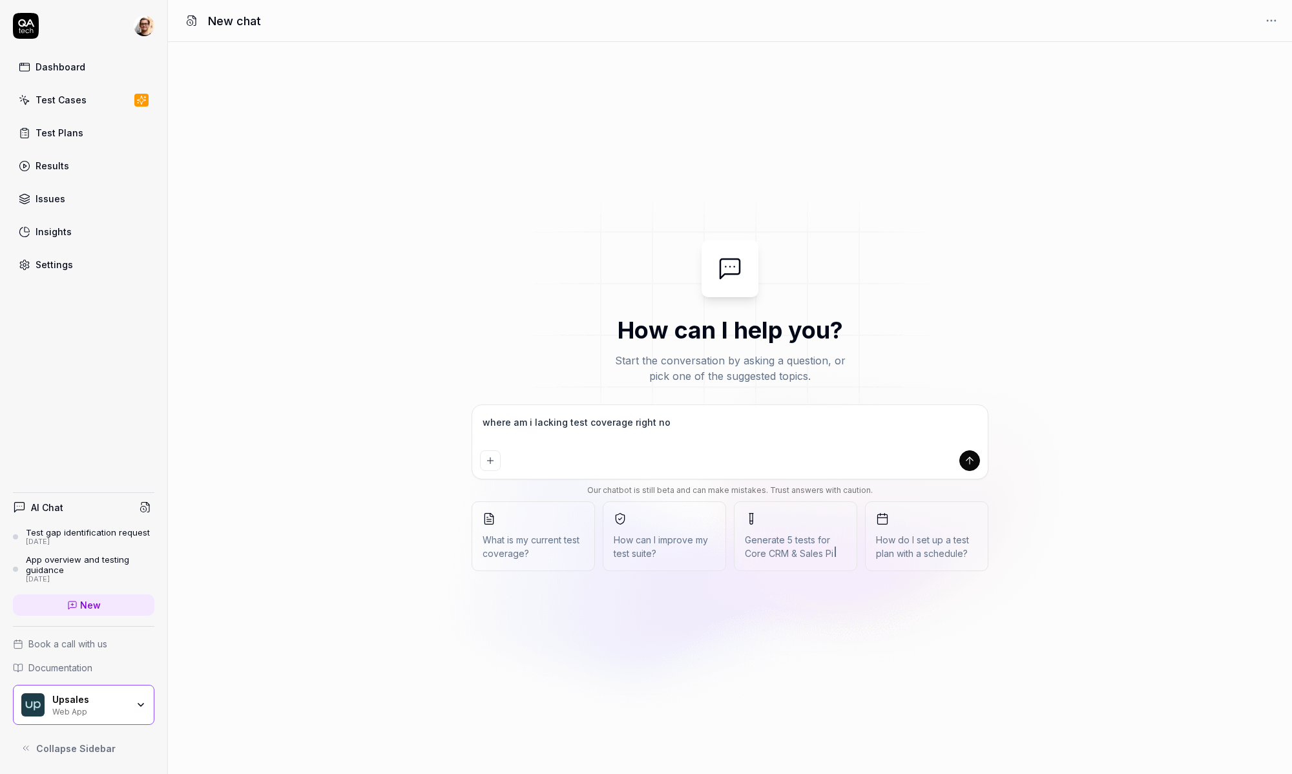
type textarea "*"
type textarea "where am i lacking test coverage right now"
type textarea "*"
type textarea "where am i lacking test coverage right now a"
type textarea "*"
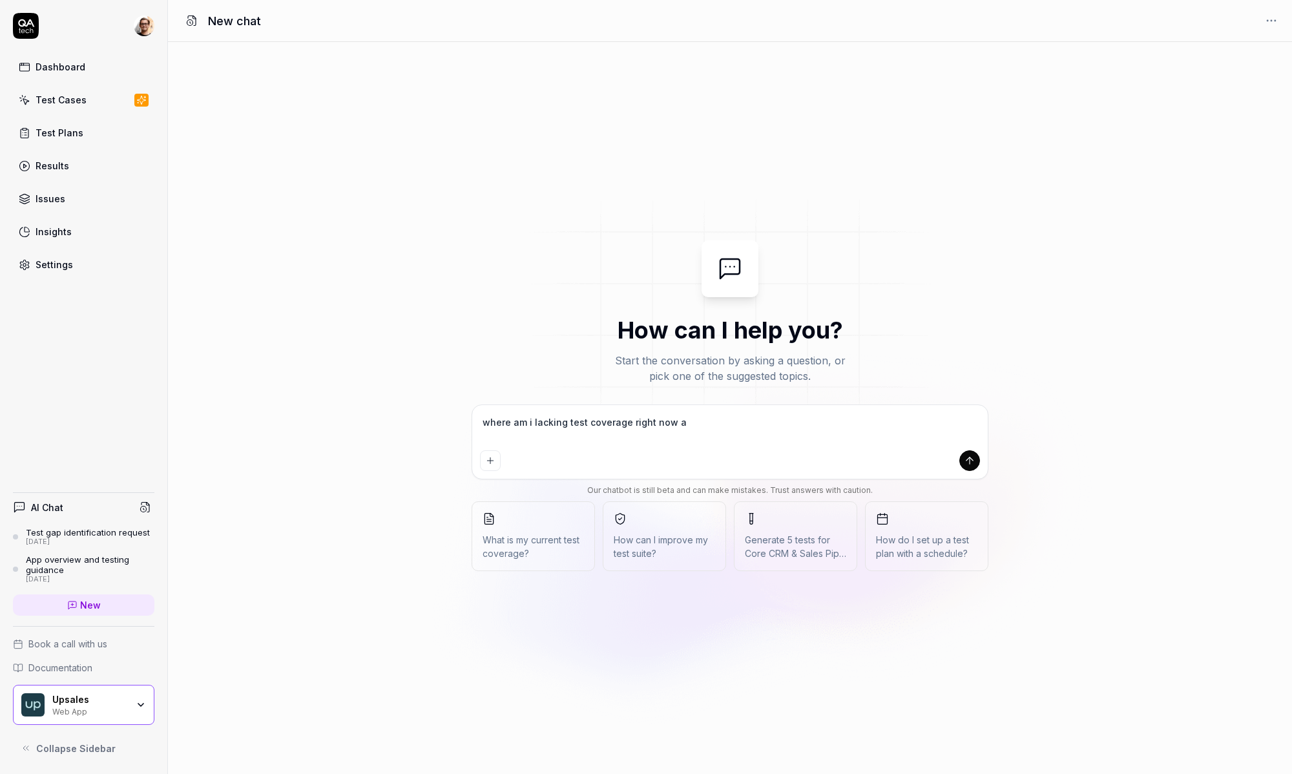
type textarea "where am i lacking test coverage right now ad"
type textarea "*"
type textarea "where am i lacking test coverage right now add"
type textarea "*"
type textarea "where am i lacking test coverage right now add"
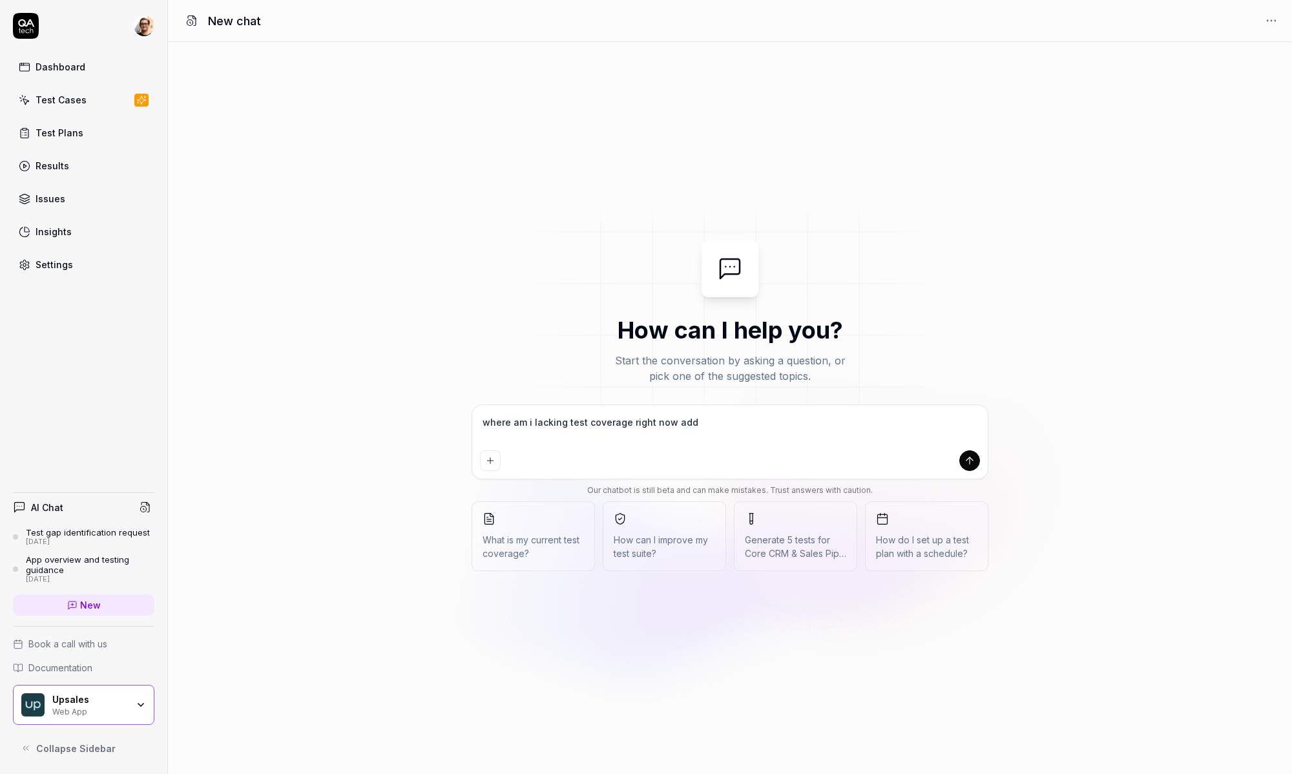
type textarea "*"
type textarea "where am i lacking test coverage right now add s"
type textarea "*"
type textarea "where am i lacking test coverage right now add so"
type textarea "*"
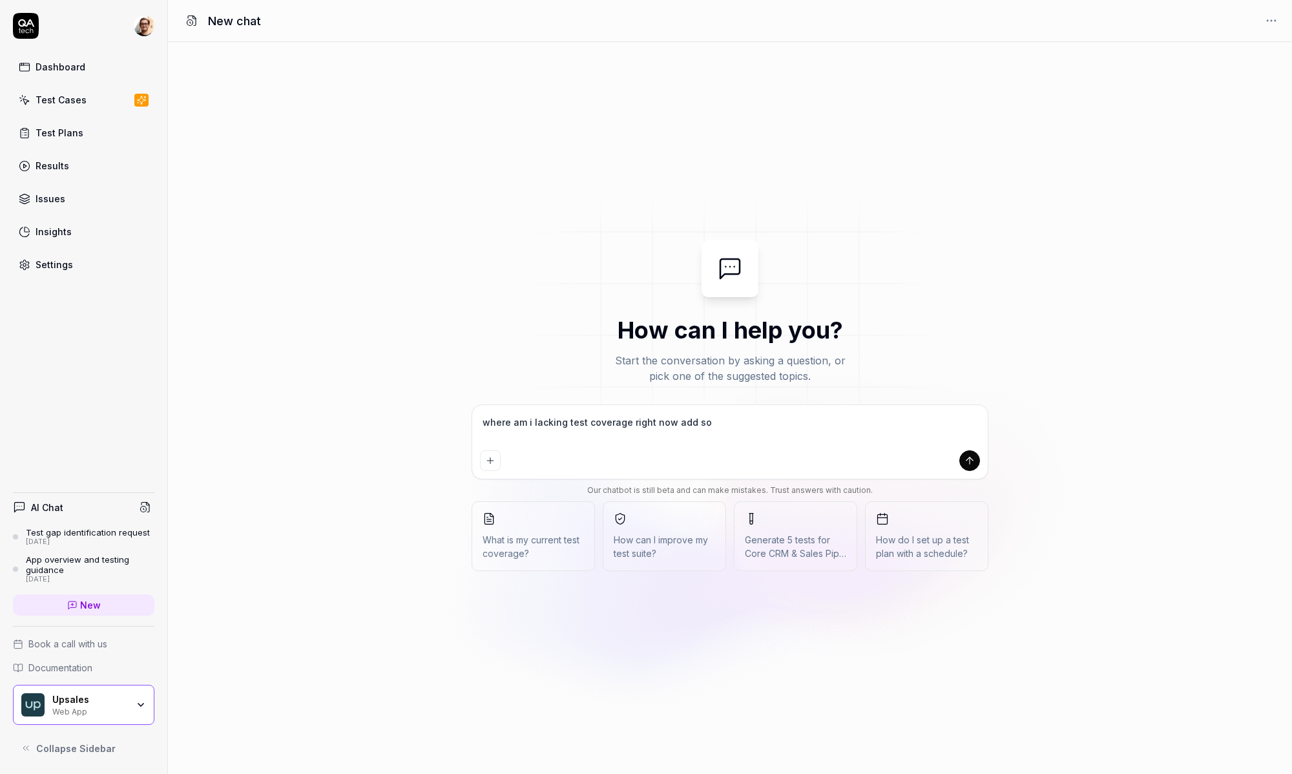
type textarea "where am i lacking test coverage right now add som"
type textarea "*"
type textarea "where am i lacking test coverage right now add som"
type textarea "*"
type textarea "where am i lacking test coverage right now add som"
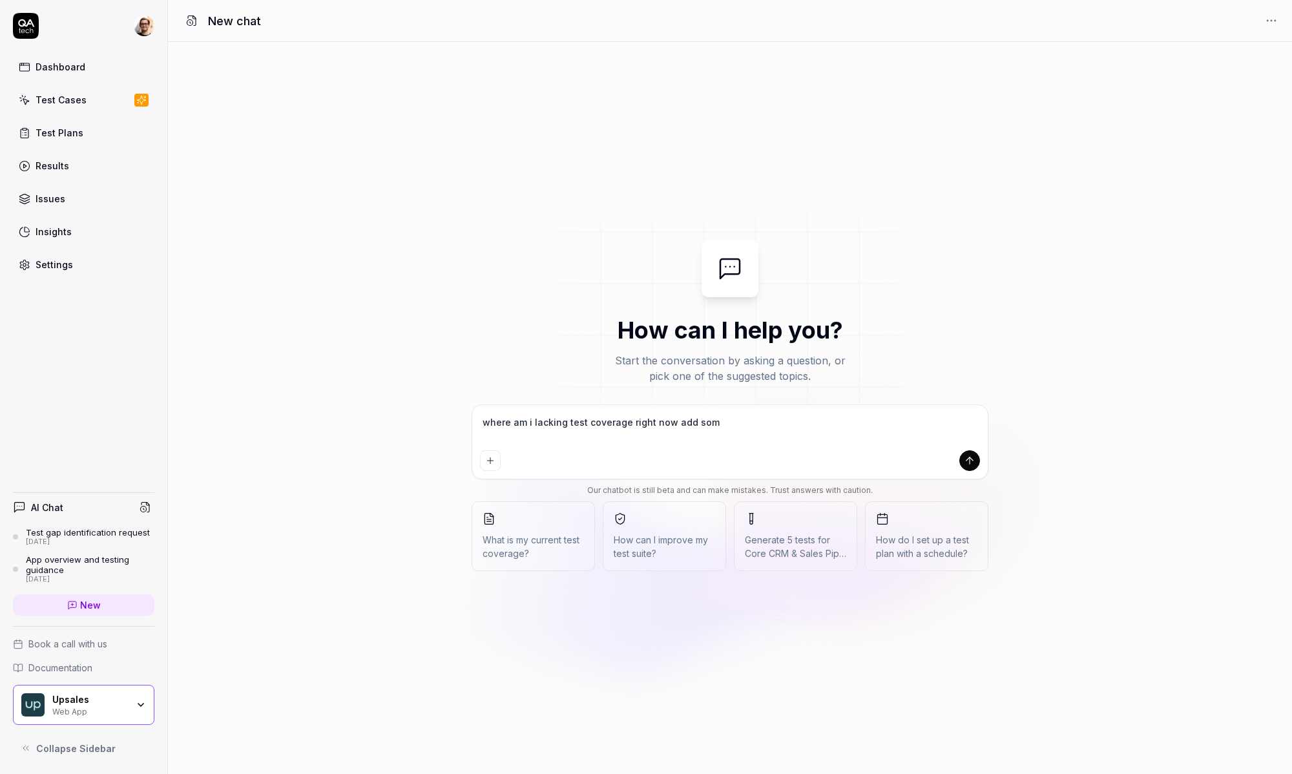
type textarea "*"
type textarea "where am i lacking test coverage right now add some"
type textarea "*"
type textarea "where am i lacking test coverage right now add some"
type textarea "*"
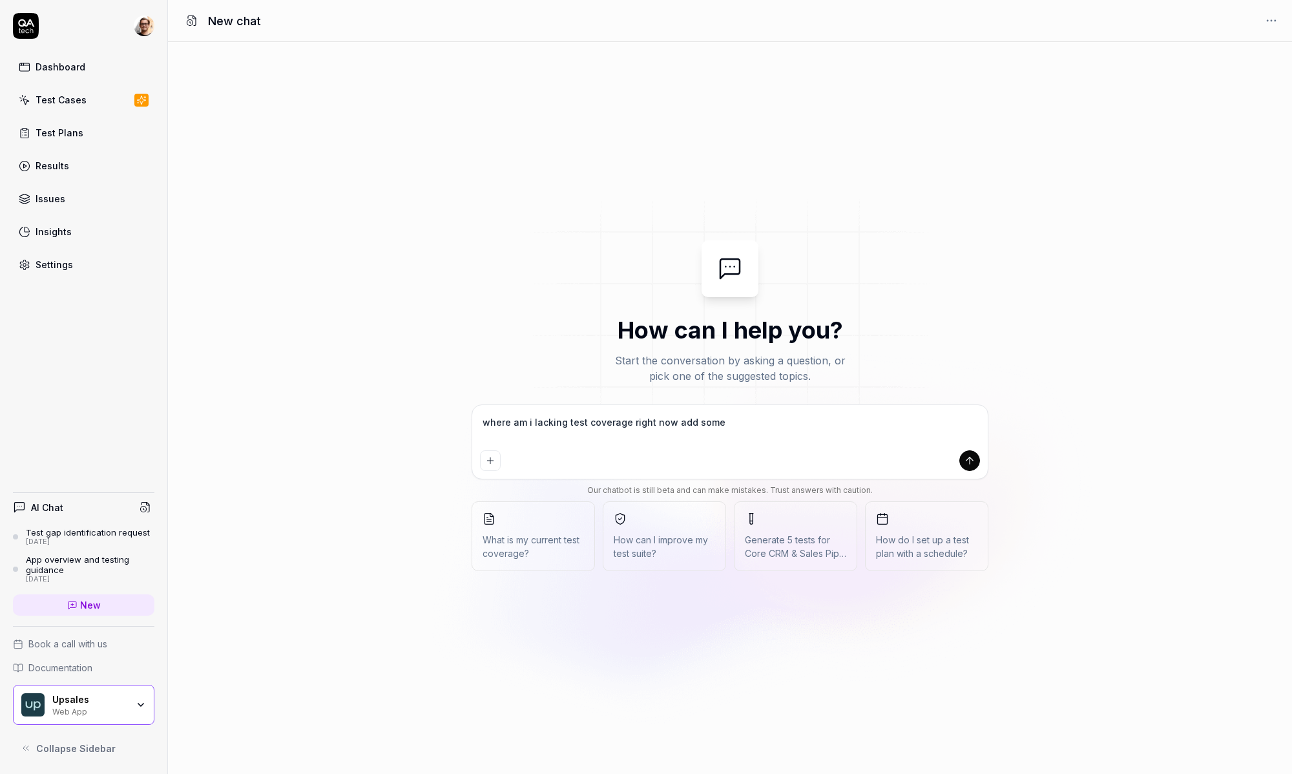
type textarea "where am i lacking test coverage right now add some t"
type textarea "*"
type textarea "where am i lacking test coverage right now add some te"
type textarea "*"
type textarea "where am i lacking test coverage right now add some tes"
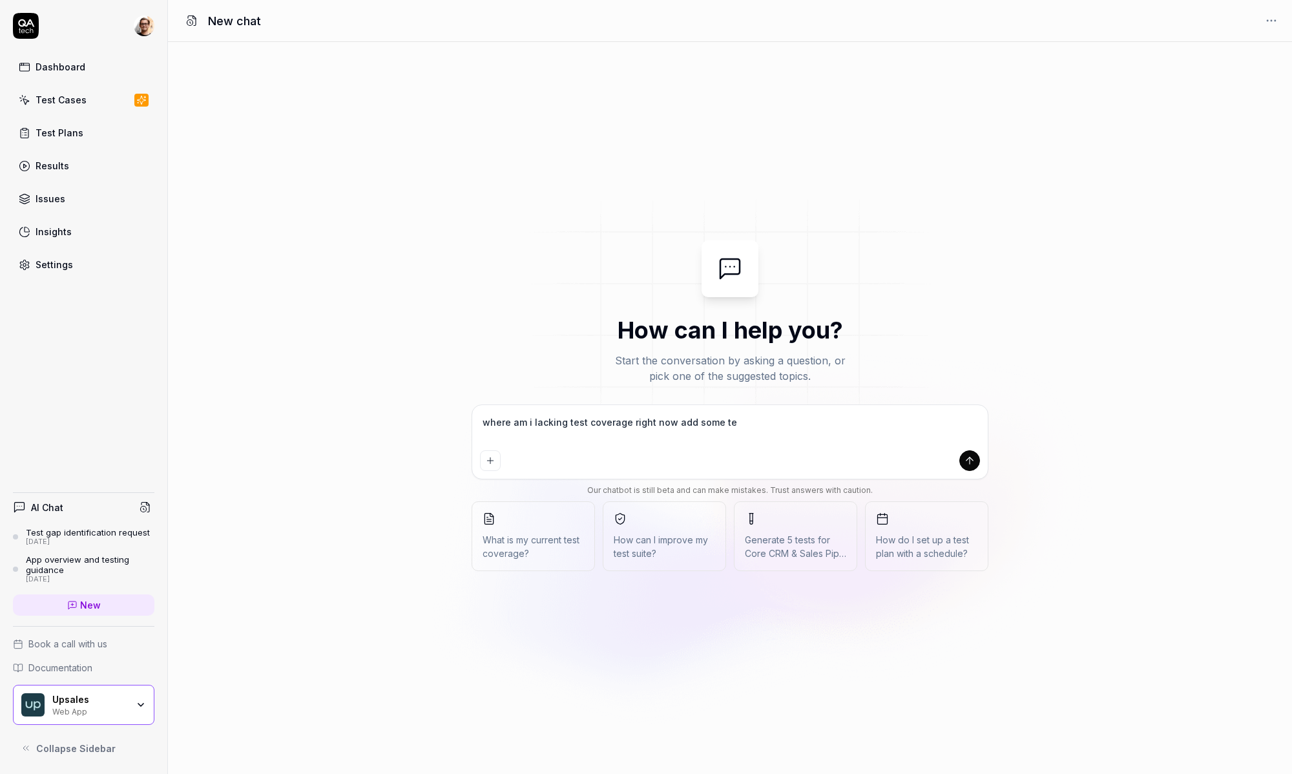
type textarea "*"
type textarea "where am i lacking test coverage right now add some test"
type textarea "*"
type textarea "where am i lacking test coverage right now add some tests"
type textarea "*"
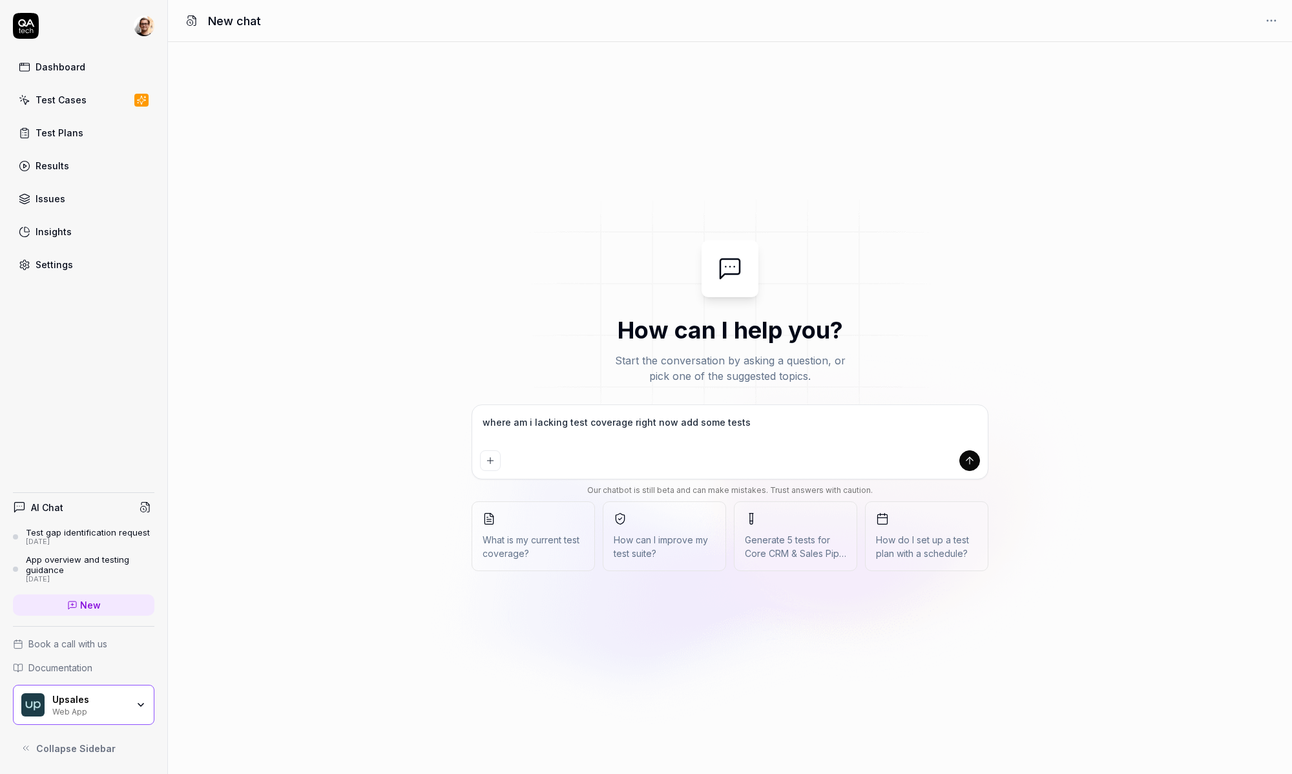
type textarea "where am i lacking test coverage right now add some tests"
type textarea "*"
type textarea "where am i lacking test coverage right now add some tests f"
type textarea "*"
type textarea "where am i lacking test coverage right now add some tests fo"
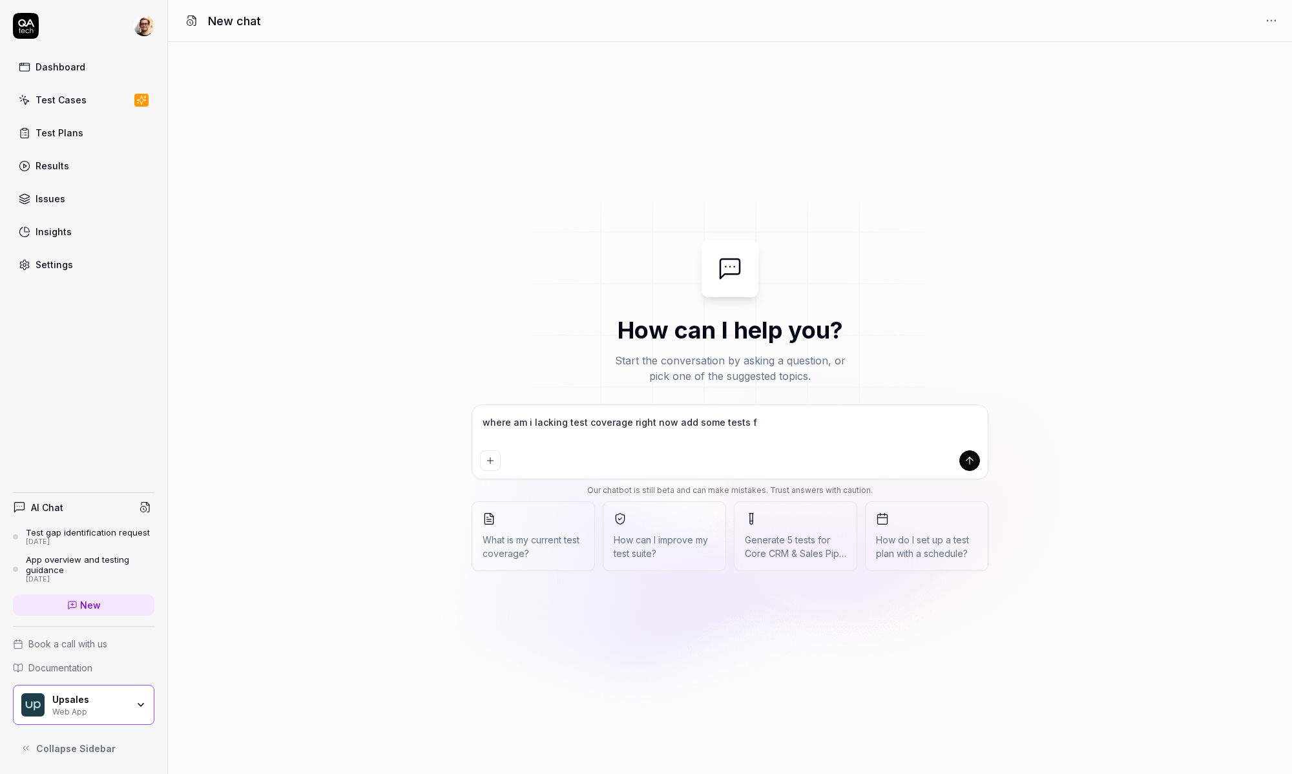
type textarea "*"
type textarea "where am i lacking test coverage right now add some tests for"
type textarea "*"
type textarea "where am i lacking test coverage right now add some tests for"
type textarea "*"
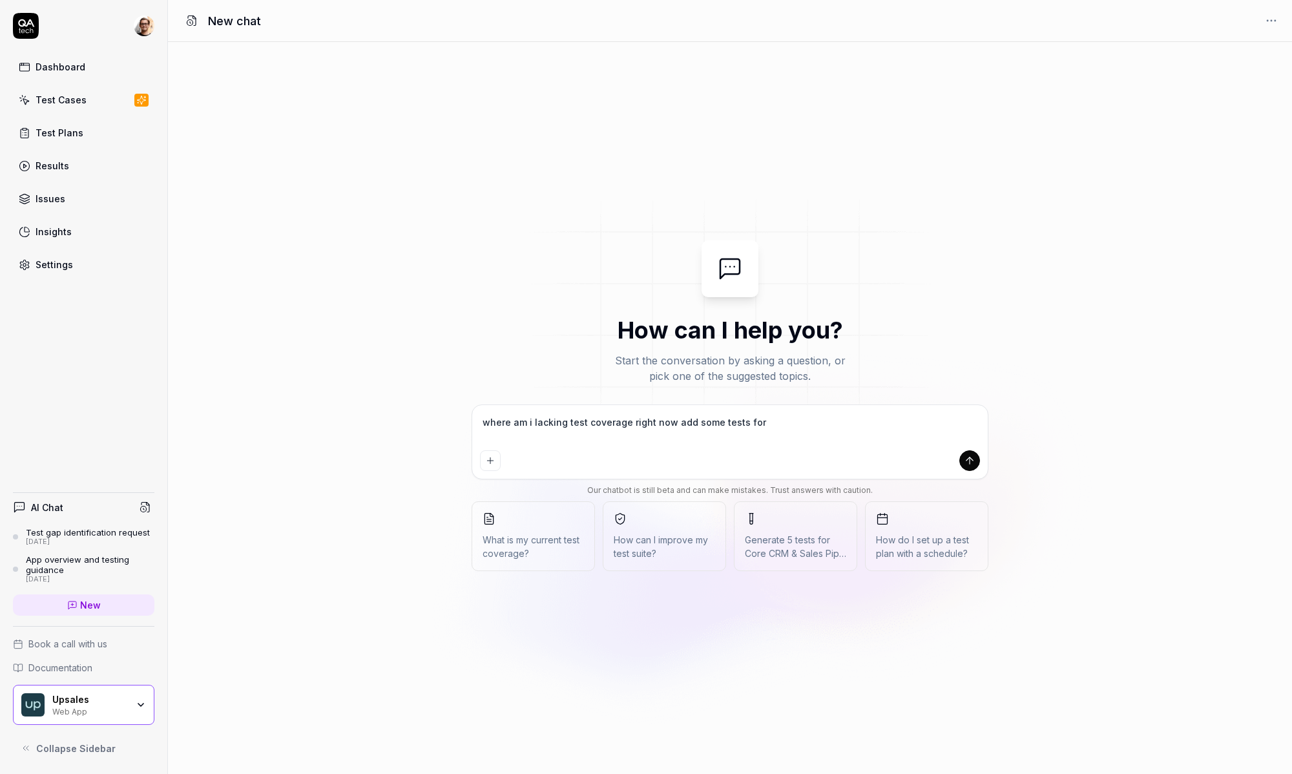
type textarea "where am i lacking test coverage right now add some tests for h"
type textarea "*"
type textarea "where am i lacking test coverage right now add some tests for ht"
type textarea "*"
type textarea "where am i lacking test coverage right now add some tests for h"
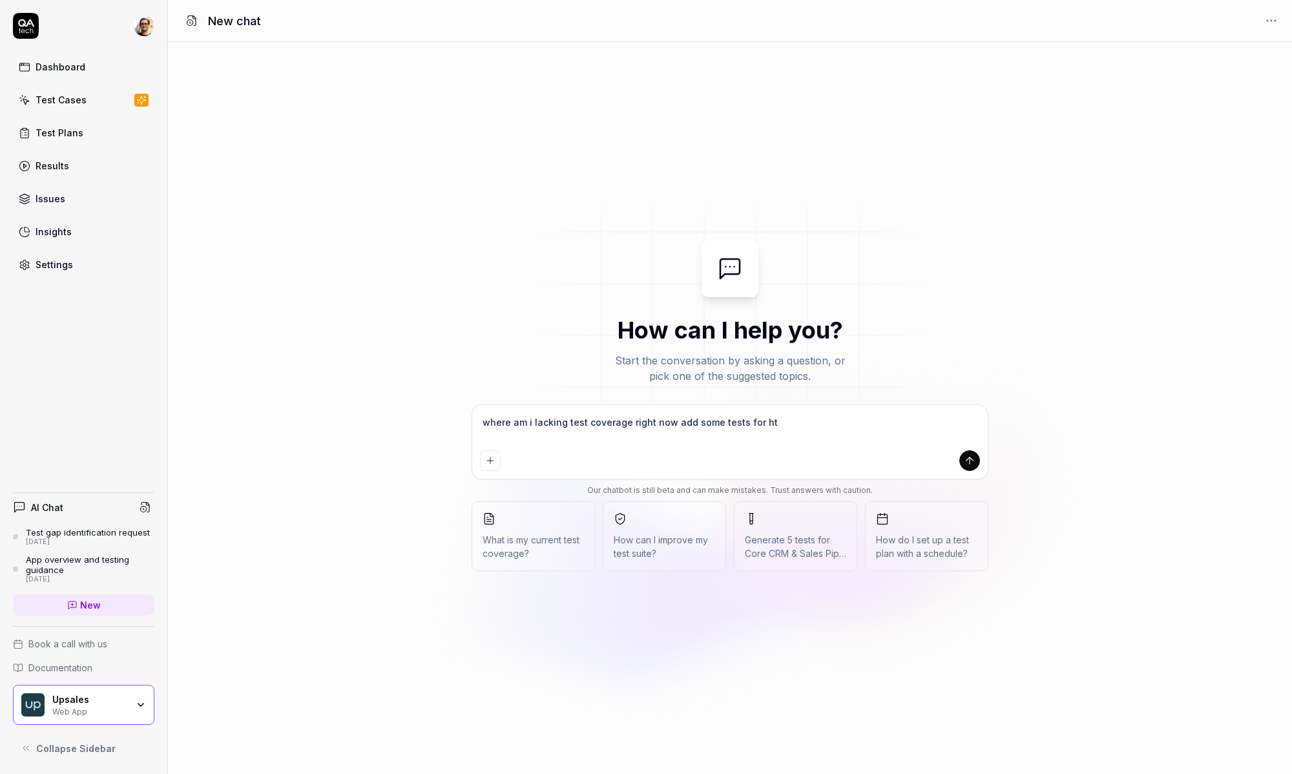
type textarea "*"
type textarea "where am i lacking test coverage right now add some tests for"
type textarea "*"
type textarea "where am i lacking test coverage right now add some tests for t"
type textarea "*"
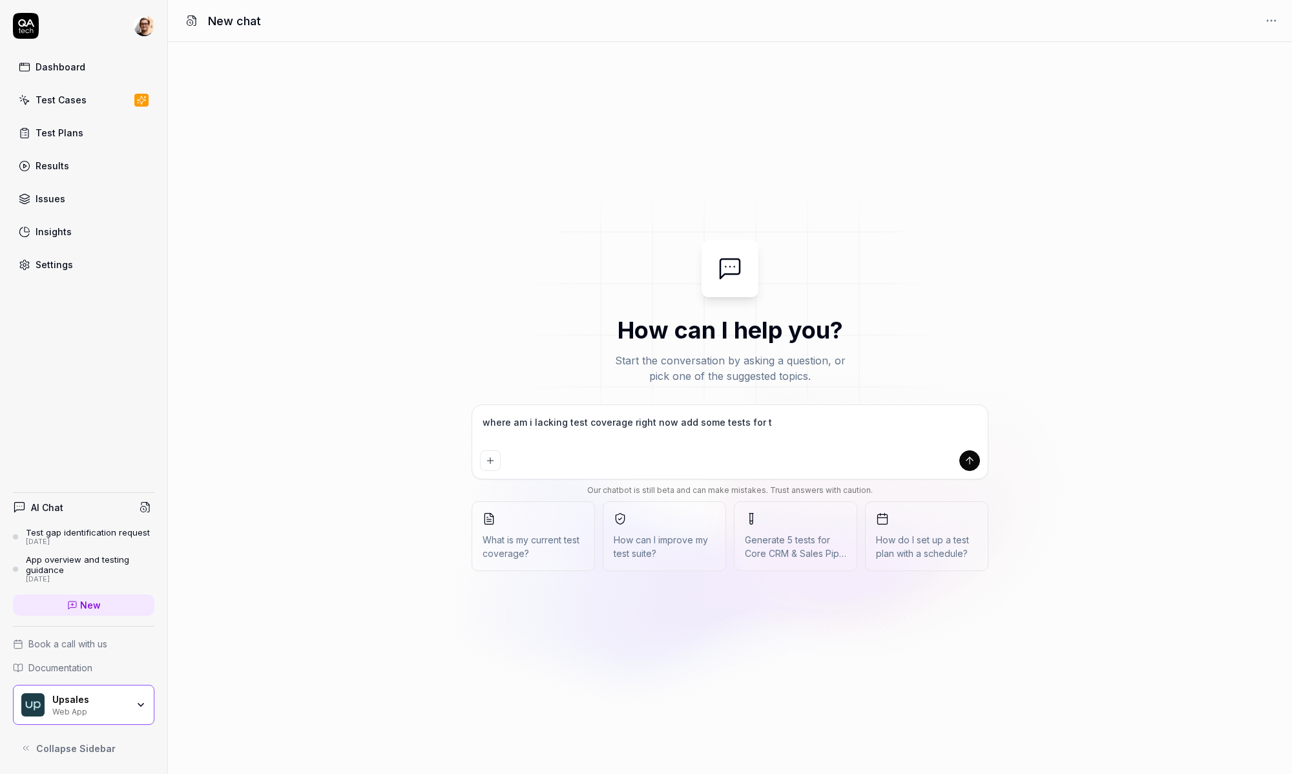
type textarea "where am i lacking test coverage right now add some tests for th"
type textarea "*"
type textarea "where am i lacking test coverage right now add some tests for tha"
type textarea "*"
type textarea "where am i lacking test coverage right now add some tests for that"
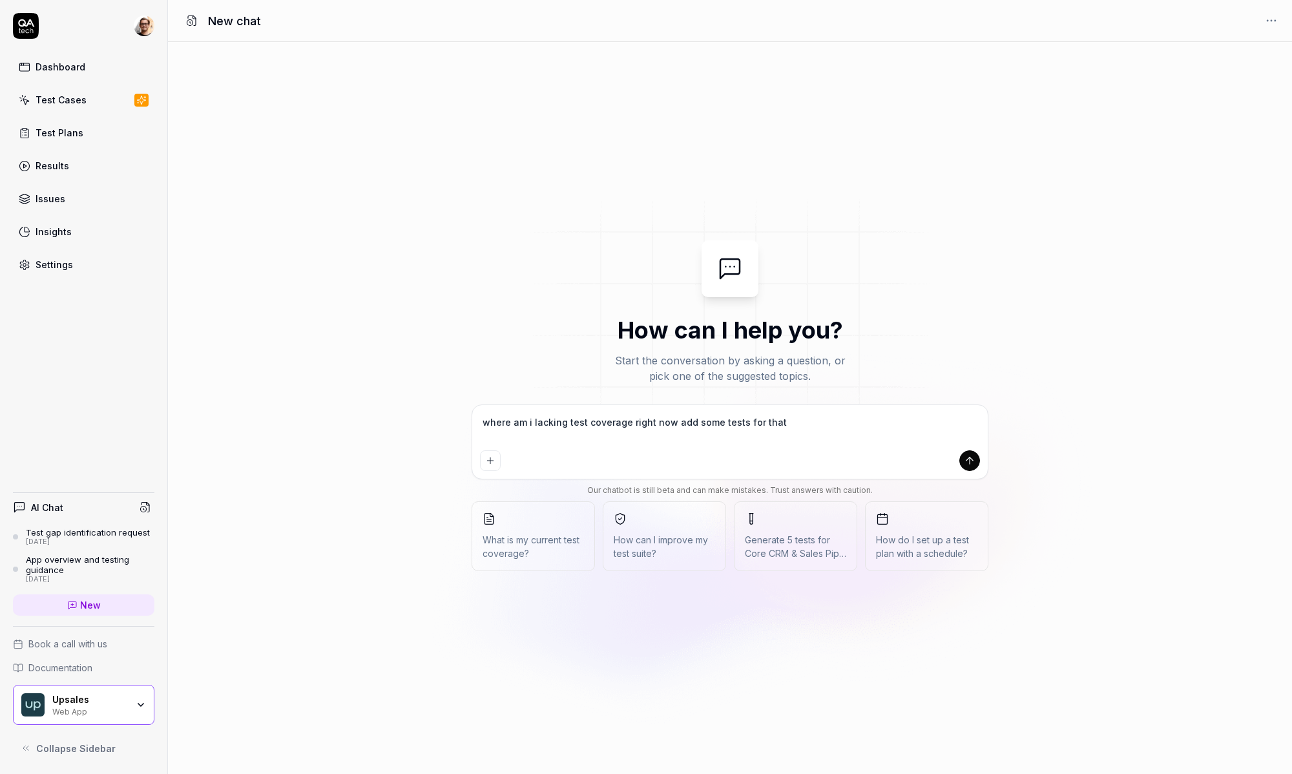
type textarea "*"
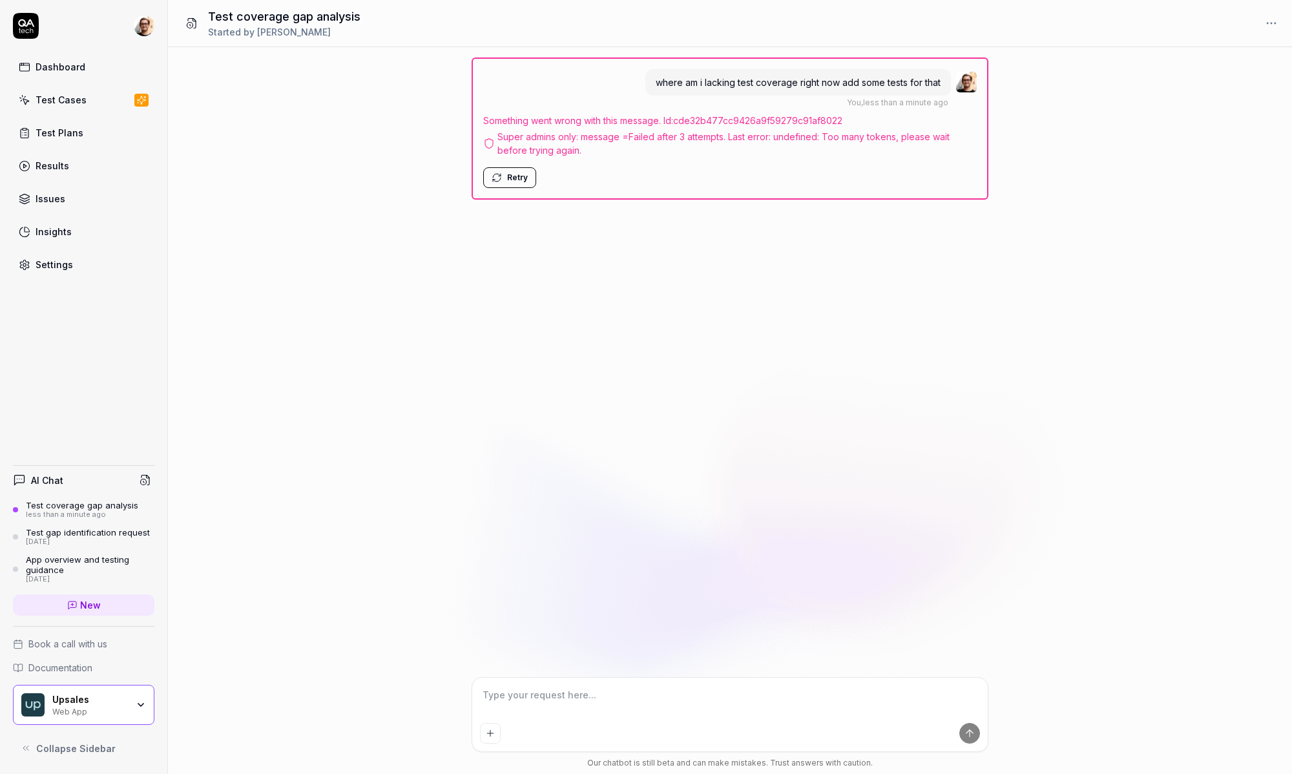
click at [526, 185] on button "Retry" at bounding box center [509, 177] width 53 height 21
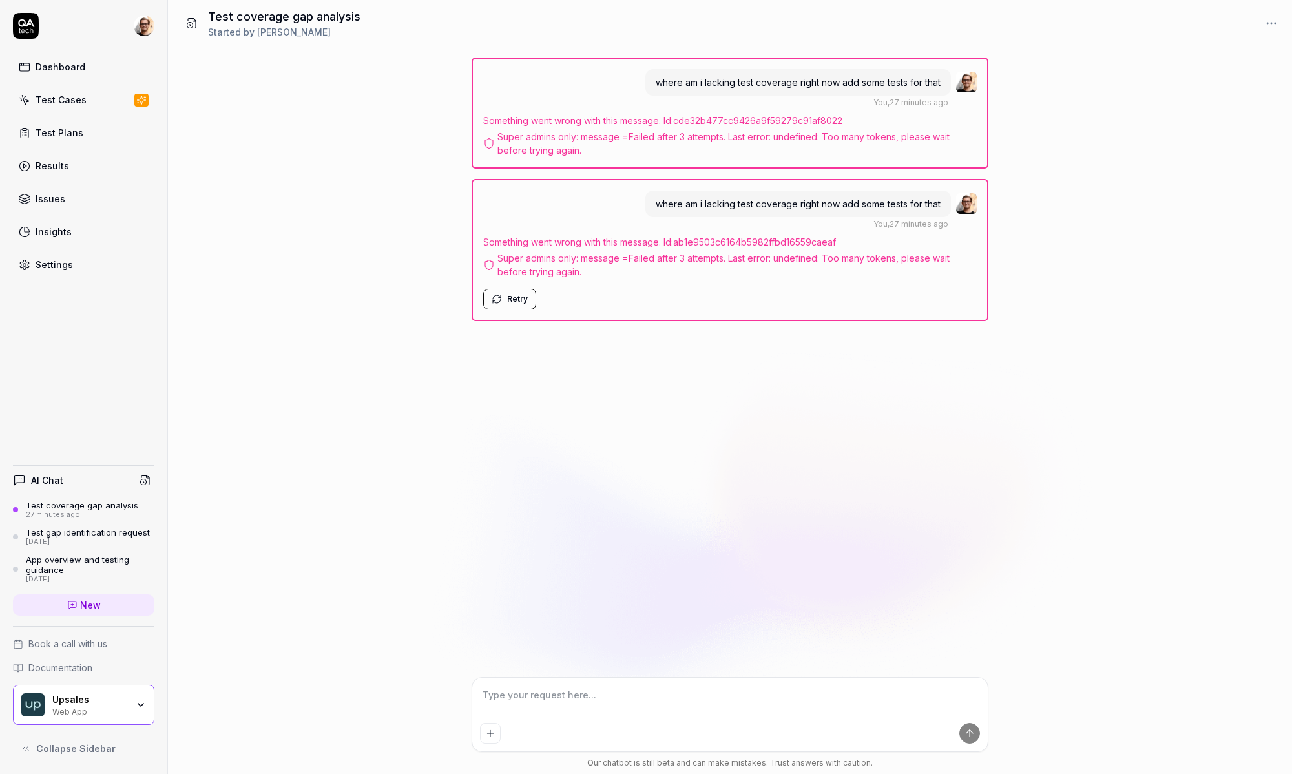
type textarea "*"
